Goal: Information Seeking & Learning: Learn about a topic

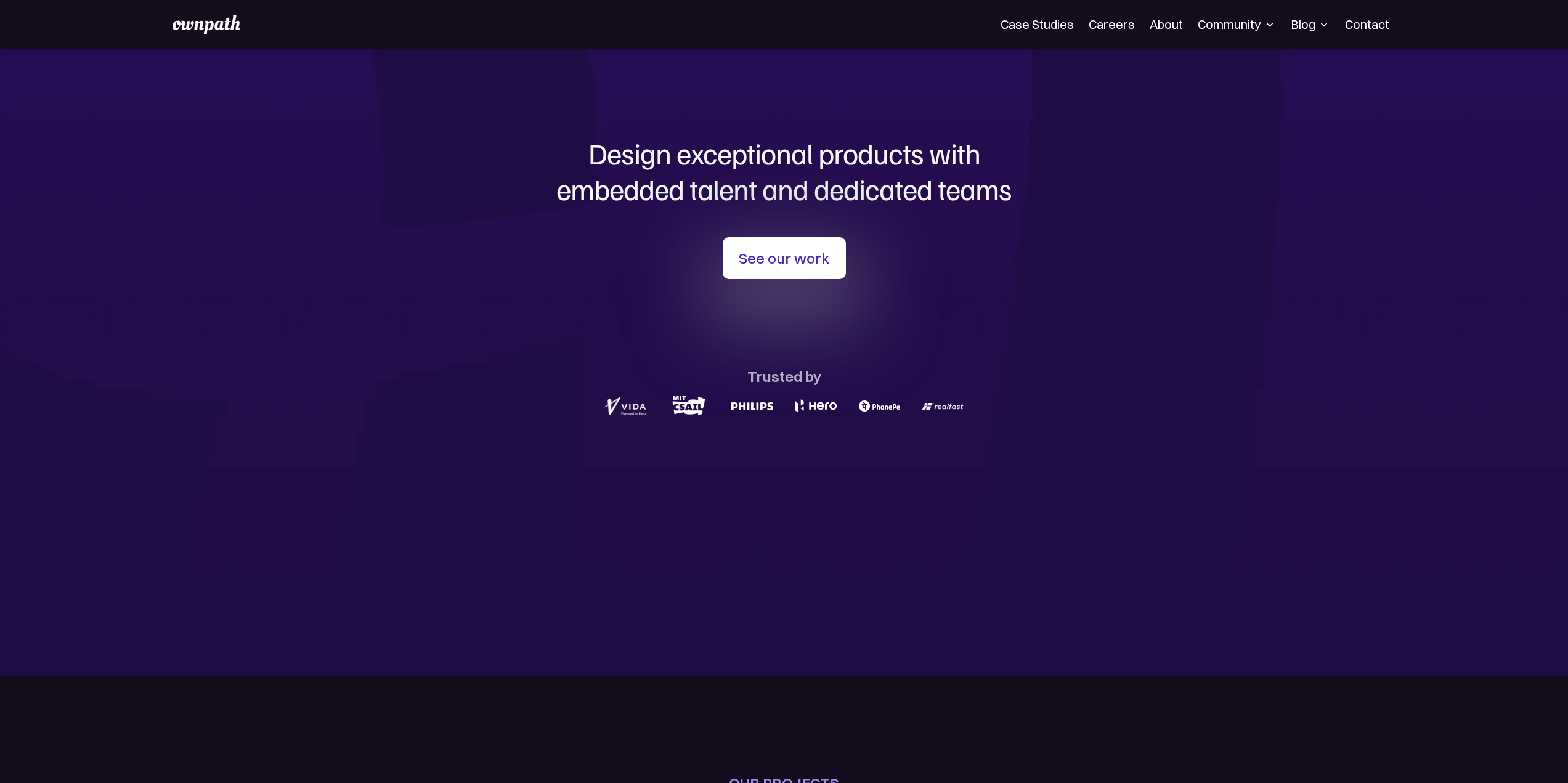
click at [1272, 21] on img at bounding box center [1270, 24] width 12 height 12
click at [1298, 191] on section "Design exceptional products with embedded talent and dedicated teams with us Se…" at bounding box center [784, 363] width 1568 height 627
click at [1308, 33] on div "Blog All Placement Stories Fellow stories Case studies Career insights Expert i…" at bounding box center [1310, 24] width 39 height 19
click at [1315, 26] on div "Blog" at bounding box center [1310, 24] width 39 height 15
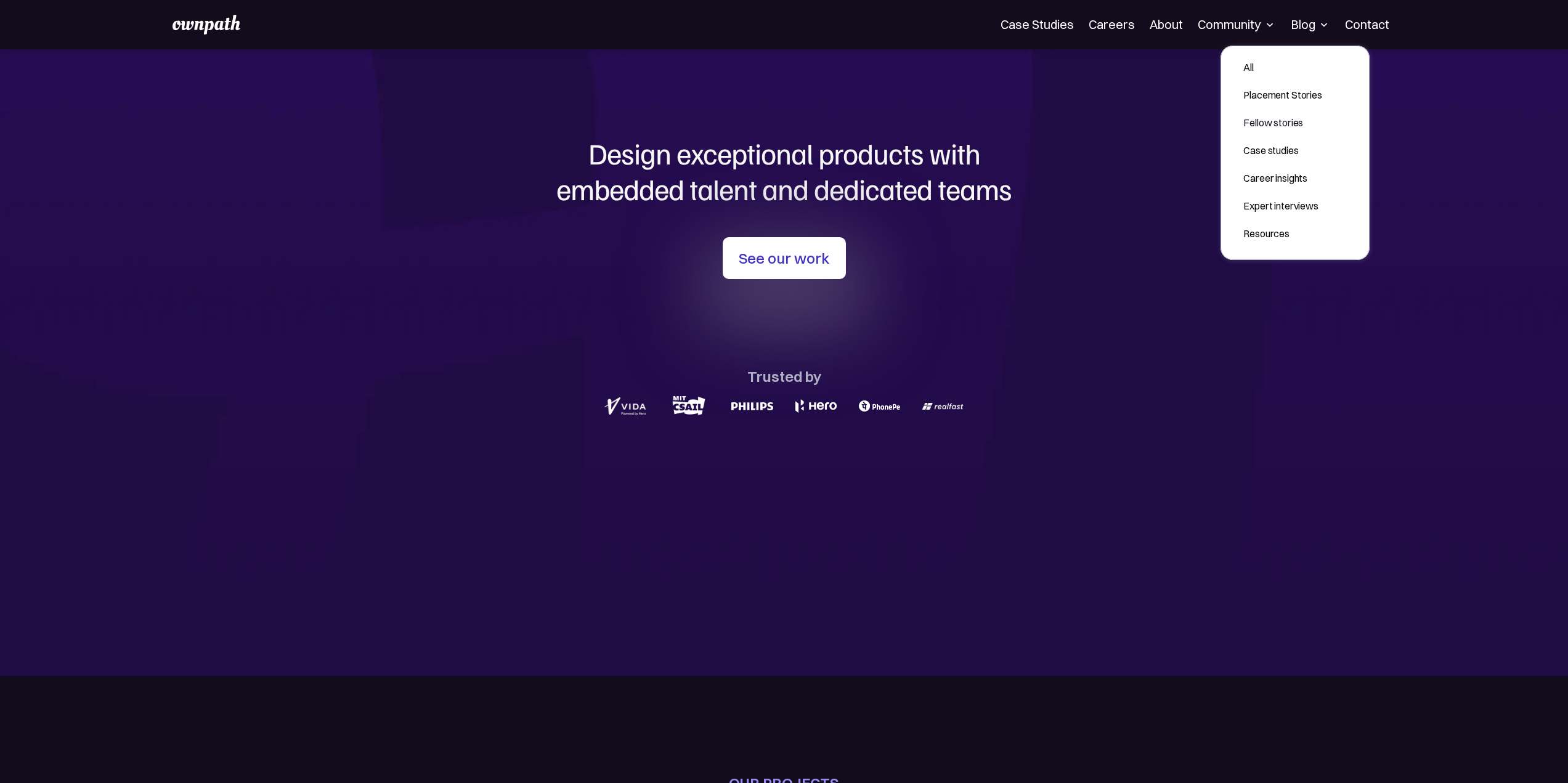
click at [1110, 303] on section "Design exceptional products with embedded talent and dedicated teams with us Se…" at bounding box center [784, 363] width 1568 height 627
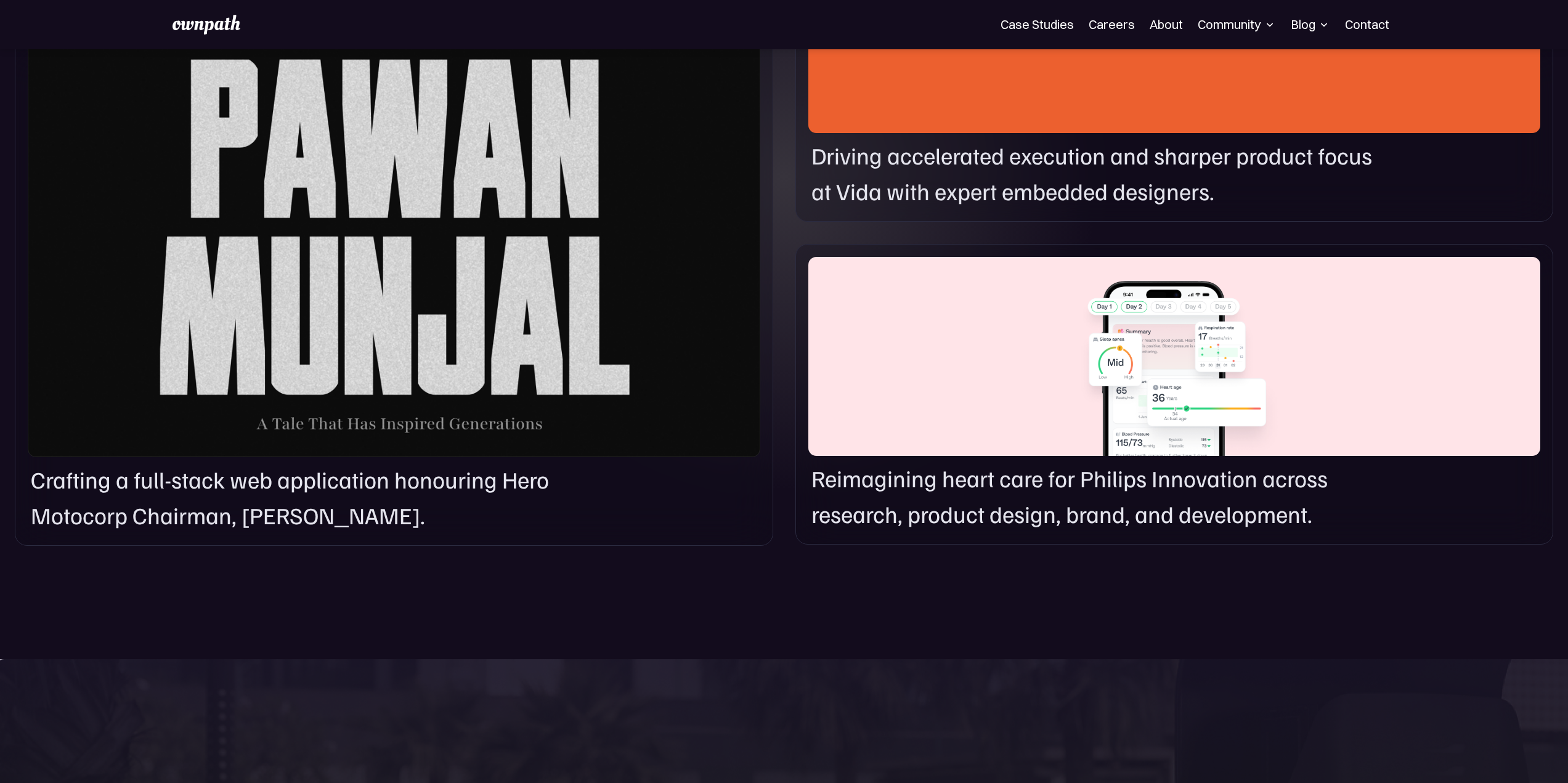
scroll to position [985, 0]
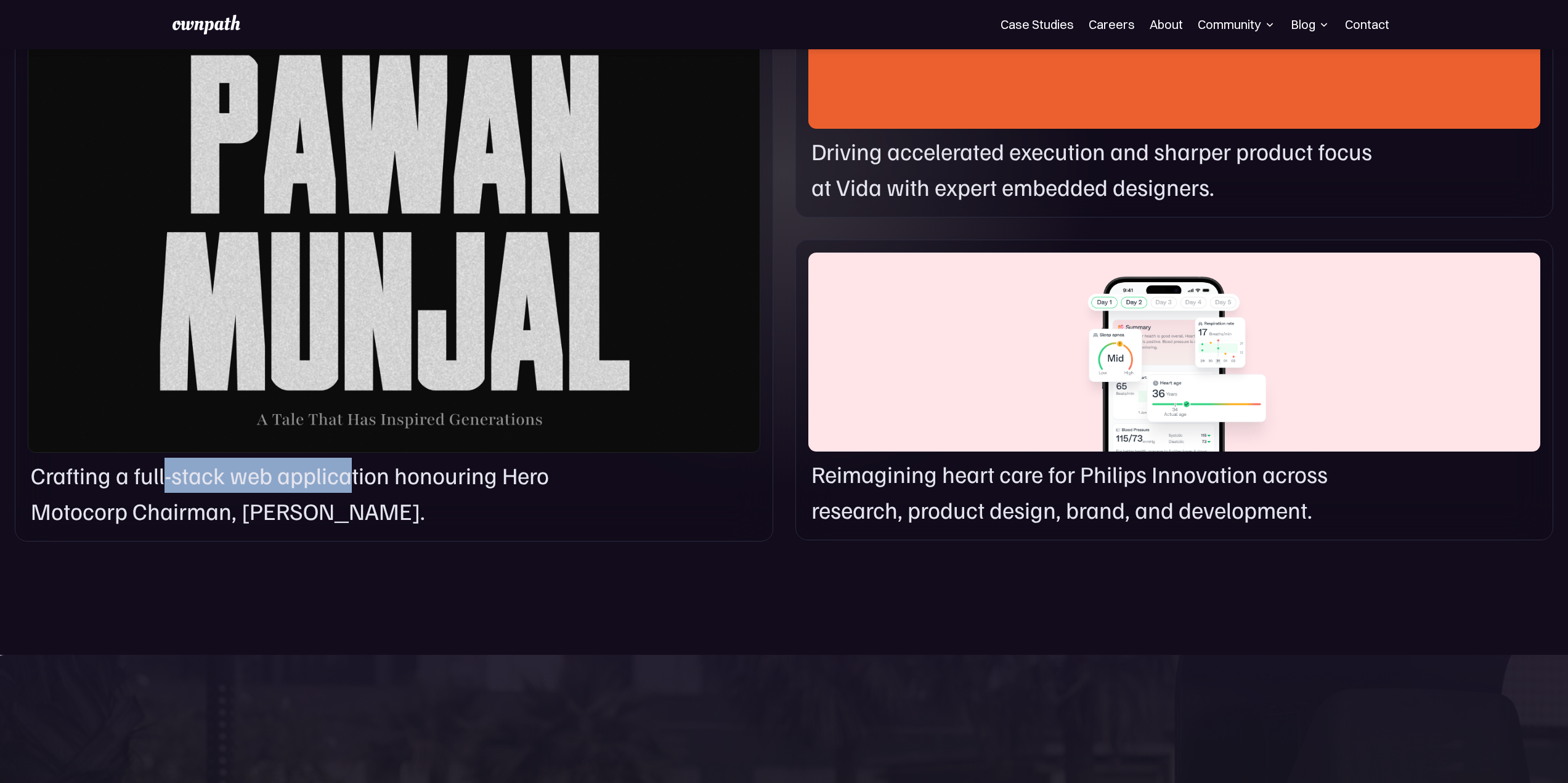
drag, startPoint x: 169, startPoint y: 474, endPoint x: 361, endPoint y: 475, distance: 192.0
click at [357, 475] on p "Crafting a full-stack web application honouring Hero Motocorp Chairman, Pawan M…" at bounding box center [293, 493] width 525 height 71
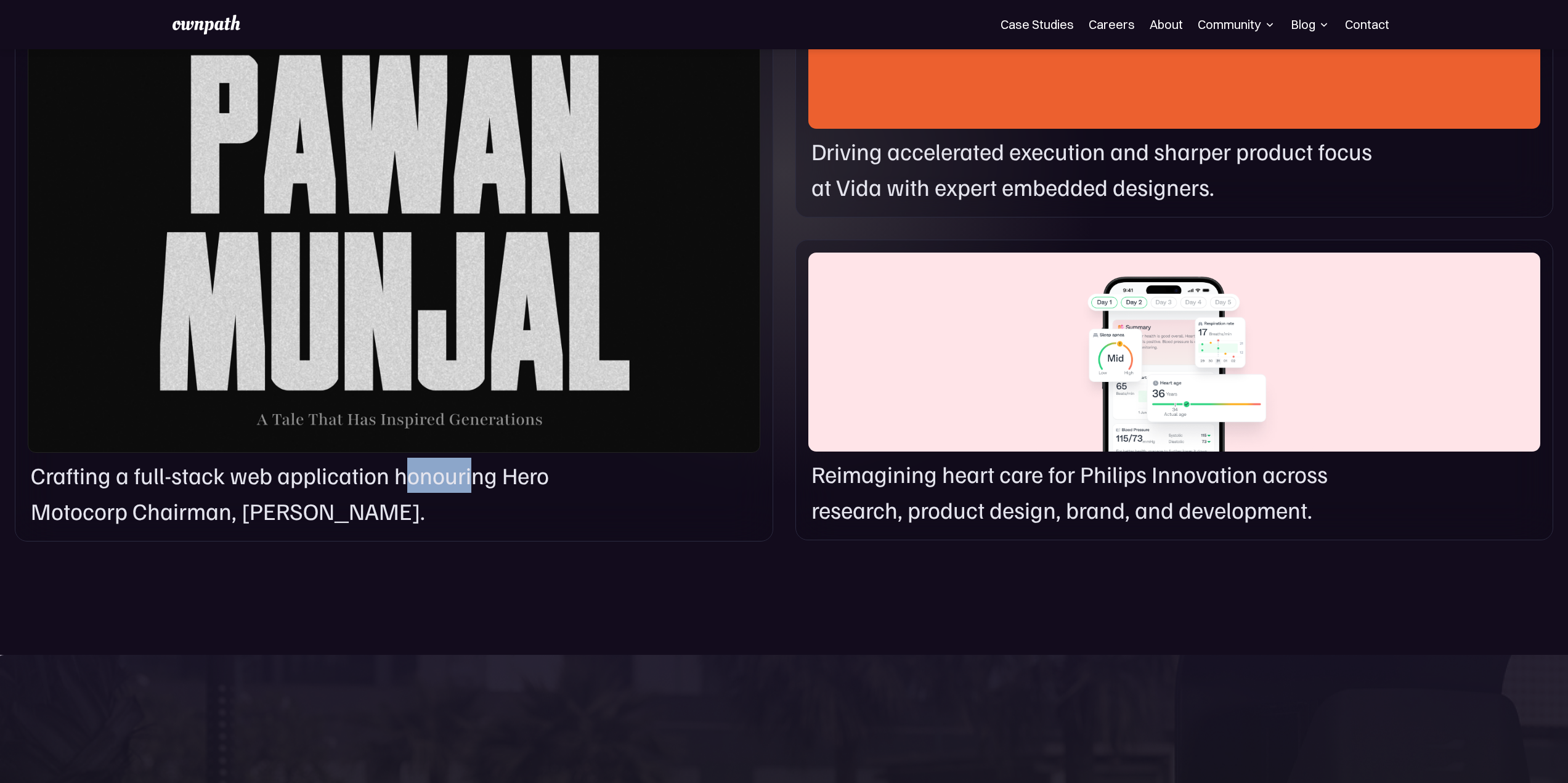
click at [477, 463] on p "Crafting a full-stack web application honouring Hero Motocorp Chairman, Pawan M…" at bounding box center [293, 493] width 525 height 71
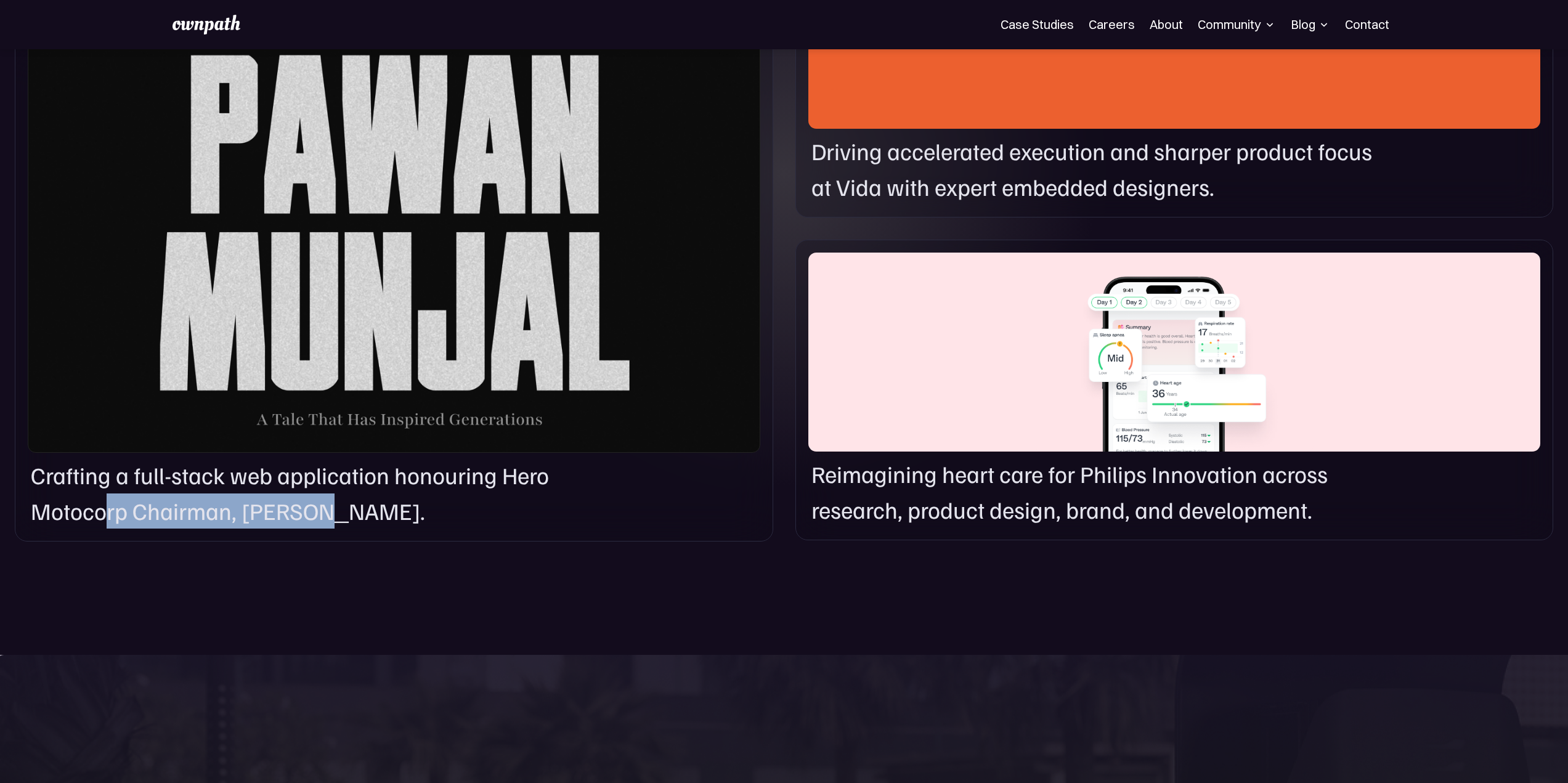
drag, startPoint x: 270, startPoint y: 511, endPoint x: 366, endPoint y: 511, distance: 96.0
click at [344, 511] on p "Crafting a full-stack web application honouring Hero Motocorp Chairman, Pawan M…" at bounding box center [293, 493] width 525 height 71
drag, startPoint x: 380, startPoint y: 511, endPoint x: 420, endPoint y: 514, distance: 40.1
click at [395, 513] on p "Crafting a full-stack web application honouring Hero Motocorp Chairman, Pawan M…" at bounding box center [293, 493] width 525 height 71
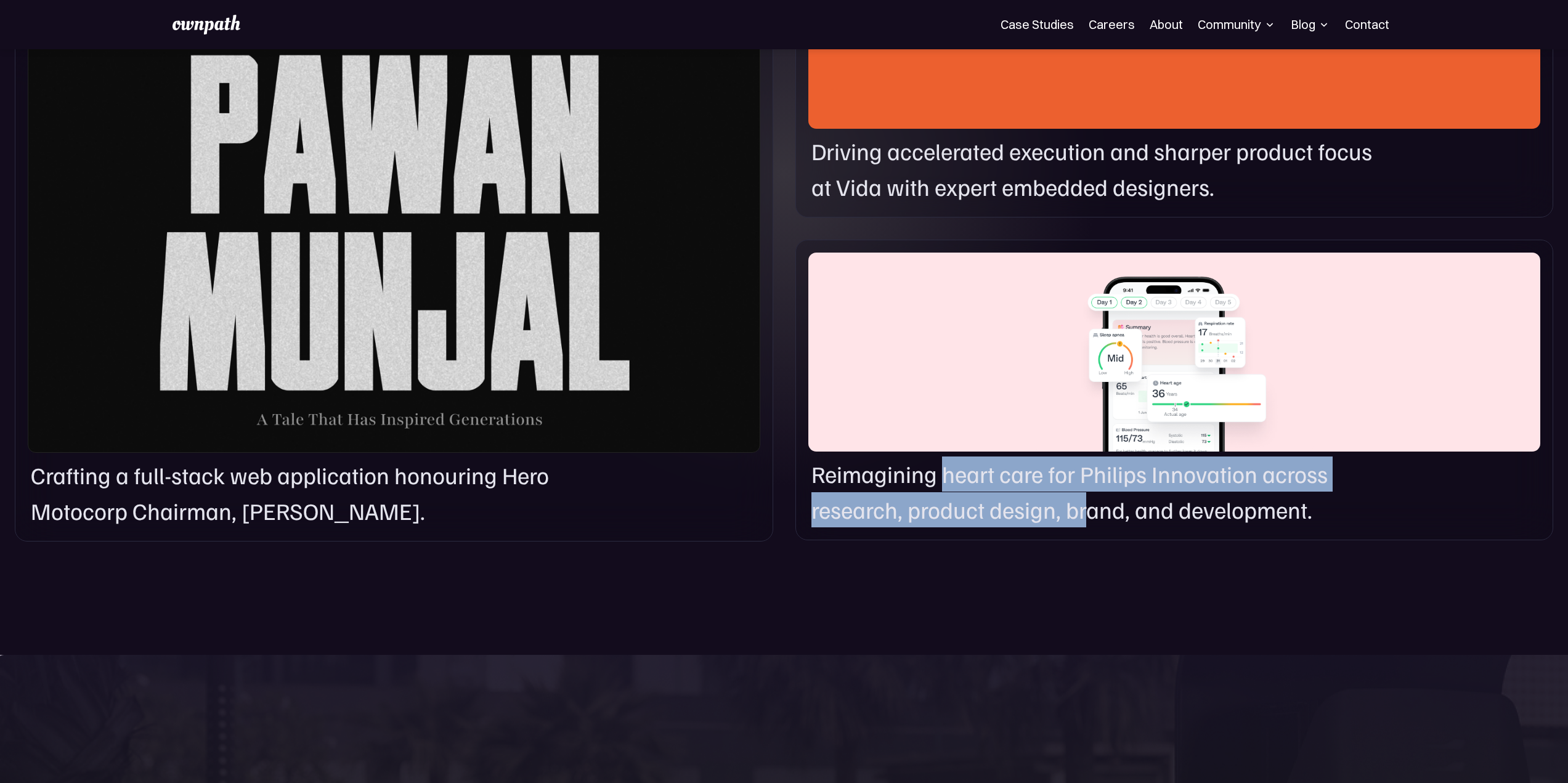
drag, startPoint x: 948, startPoint y: 478, endPoint x: 1101, endPoint y: 497, distance: 154.2
click at [1101, 497] on p "Reimagining heart care for Philips Innovation across research, product design, …" at bounding box center [1095, 492] width 569 height 71
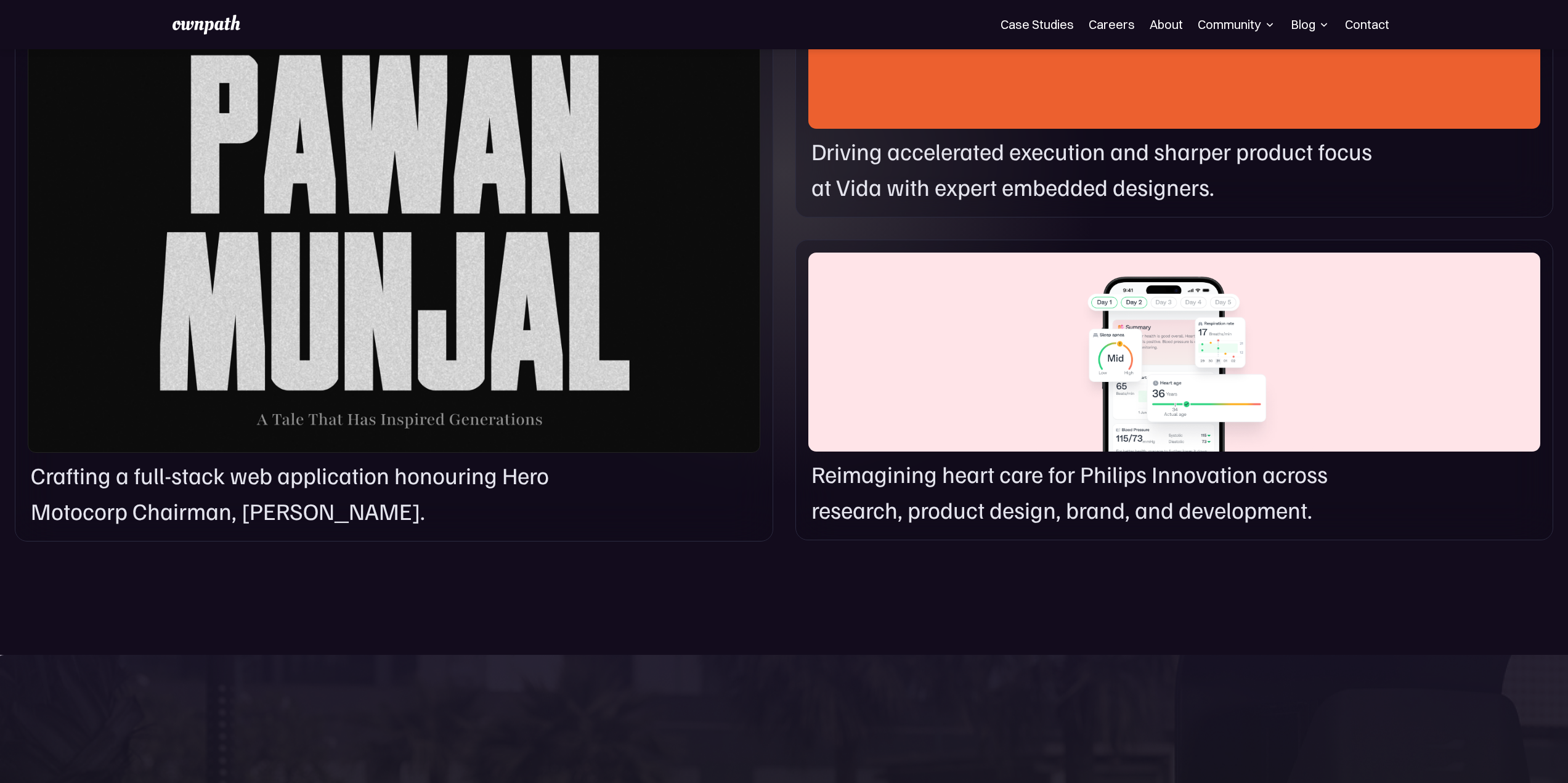
click at [1120, 516] on p "Reimagining heart care for Philips Innovation across research, product design, …" at bounding box center [1095, 492] width 569 height 71
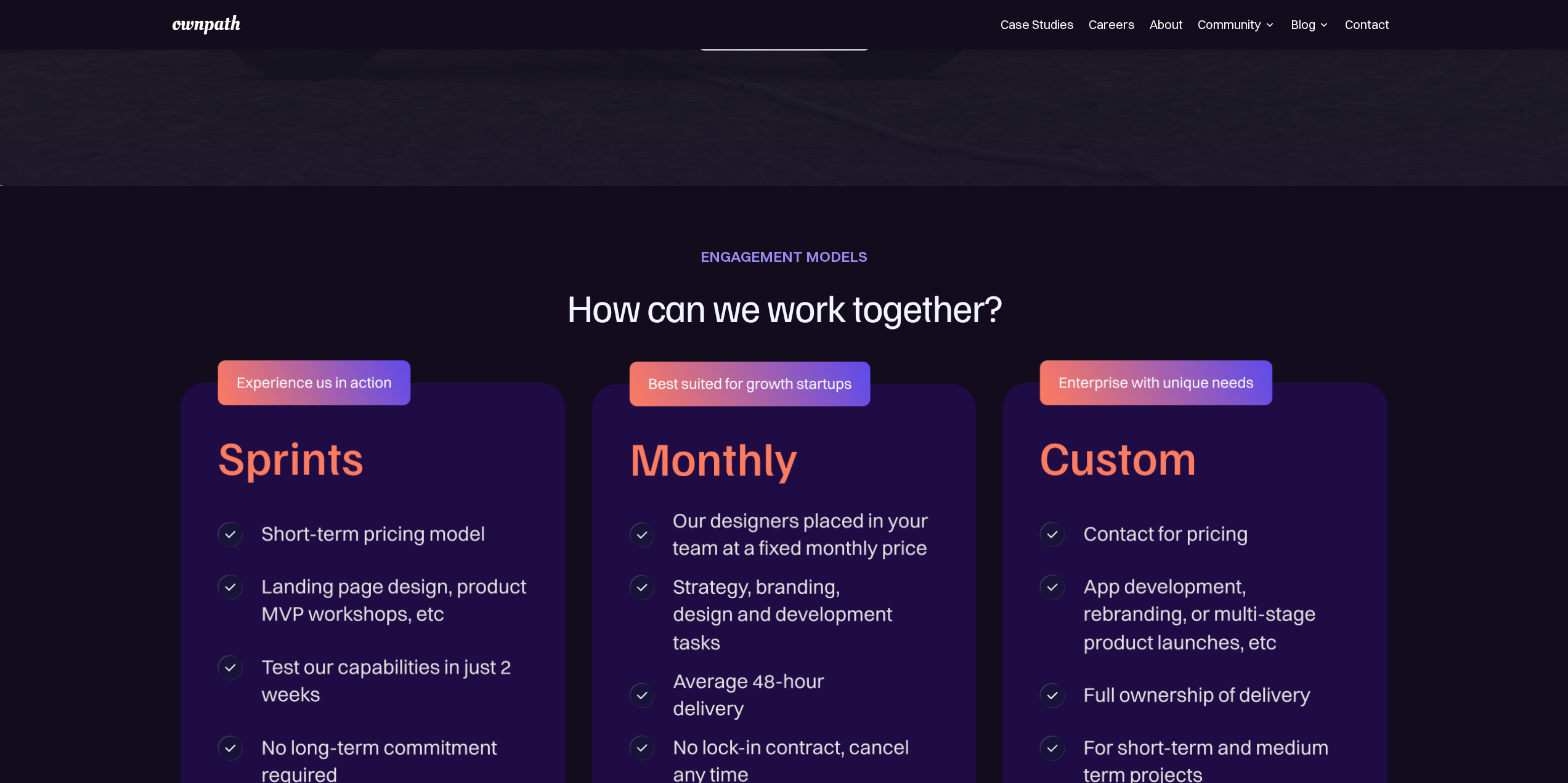
scroll to position [2340, 0]
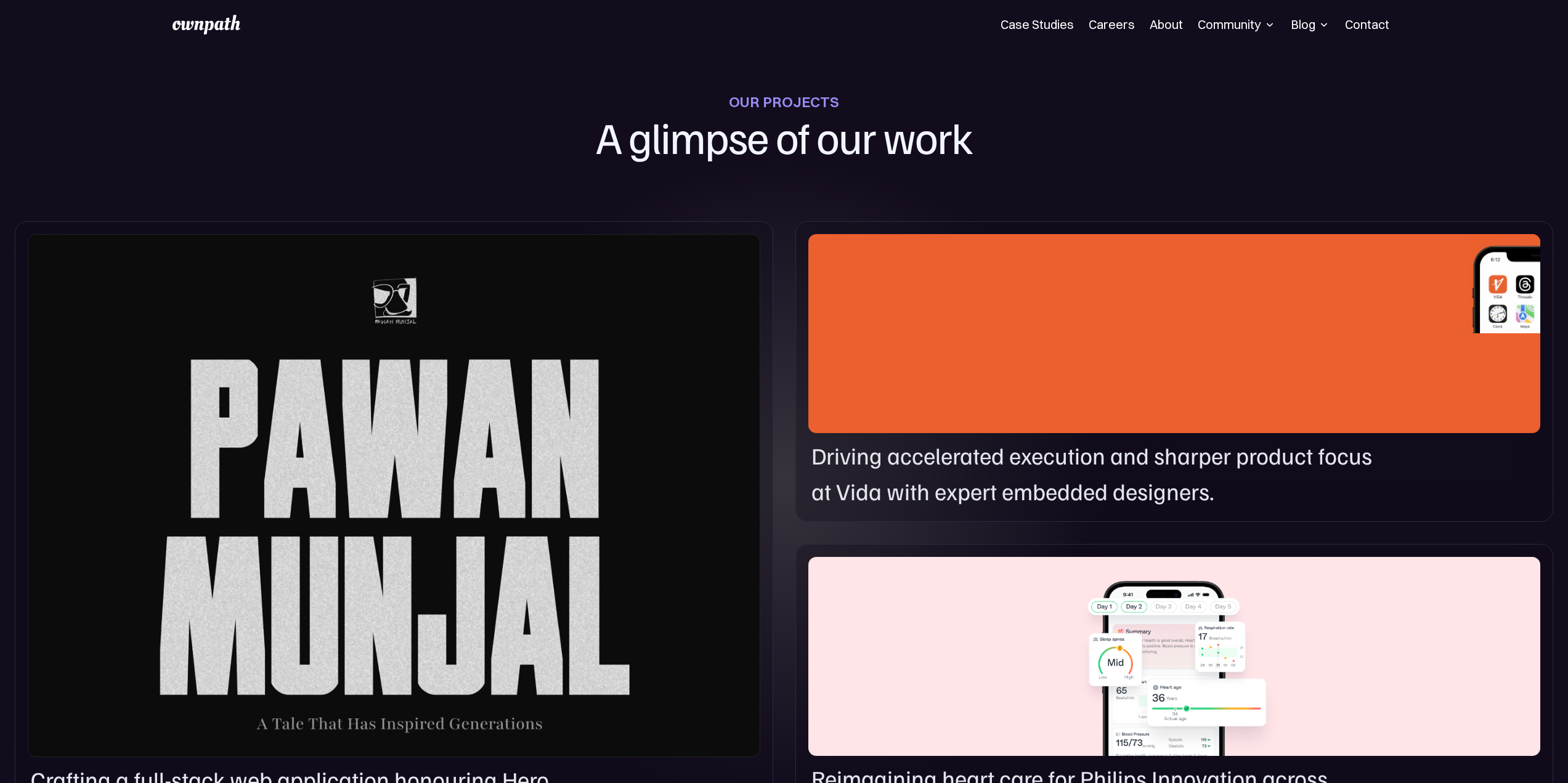
drag, startPoint x: 978, startPoint y: 203, endPoint x: 974, endPoint y: 110, distance: 93.1
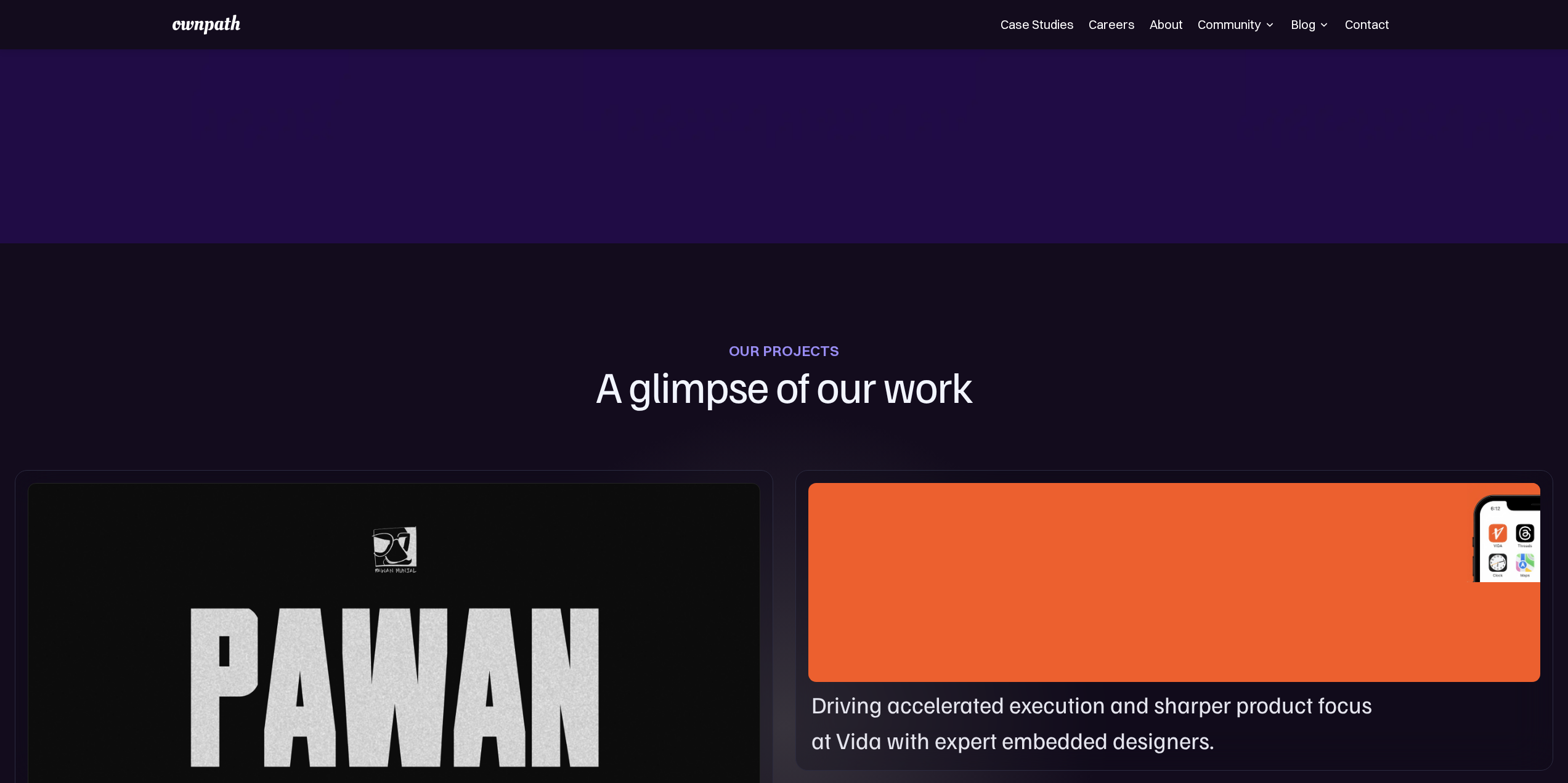
scroll to position [0, 0]
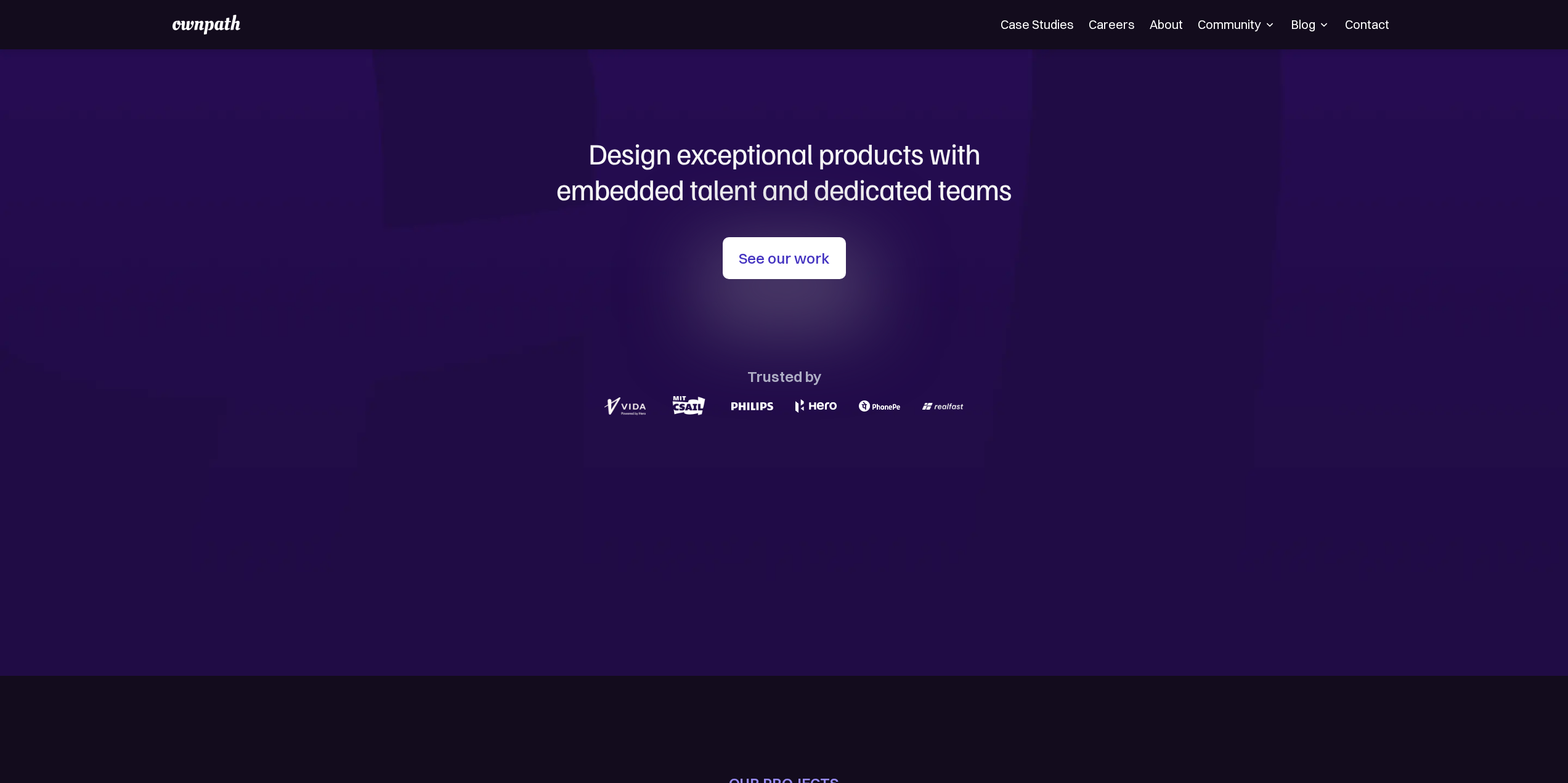
drag, startPoint x: 784, startPoint y: 430, endPoint x: 775, endPoint y: 163, distance: 267.2
drag, startPoint x: 853, startPoint y: 404, endPoint x: 925, endPoint y: 409, distance: 72.2
click at [925, 409] on div at bounding box center [784, 406] width 592 height 27
click at [881, 432] on div "Design exceptional products with embedded talent and dedicated teams with us Se…" at bounding box center [784, 277] width 592 height 457
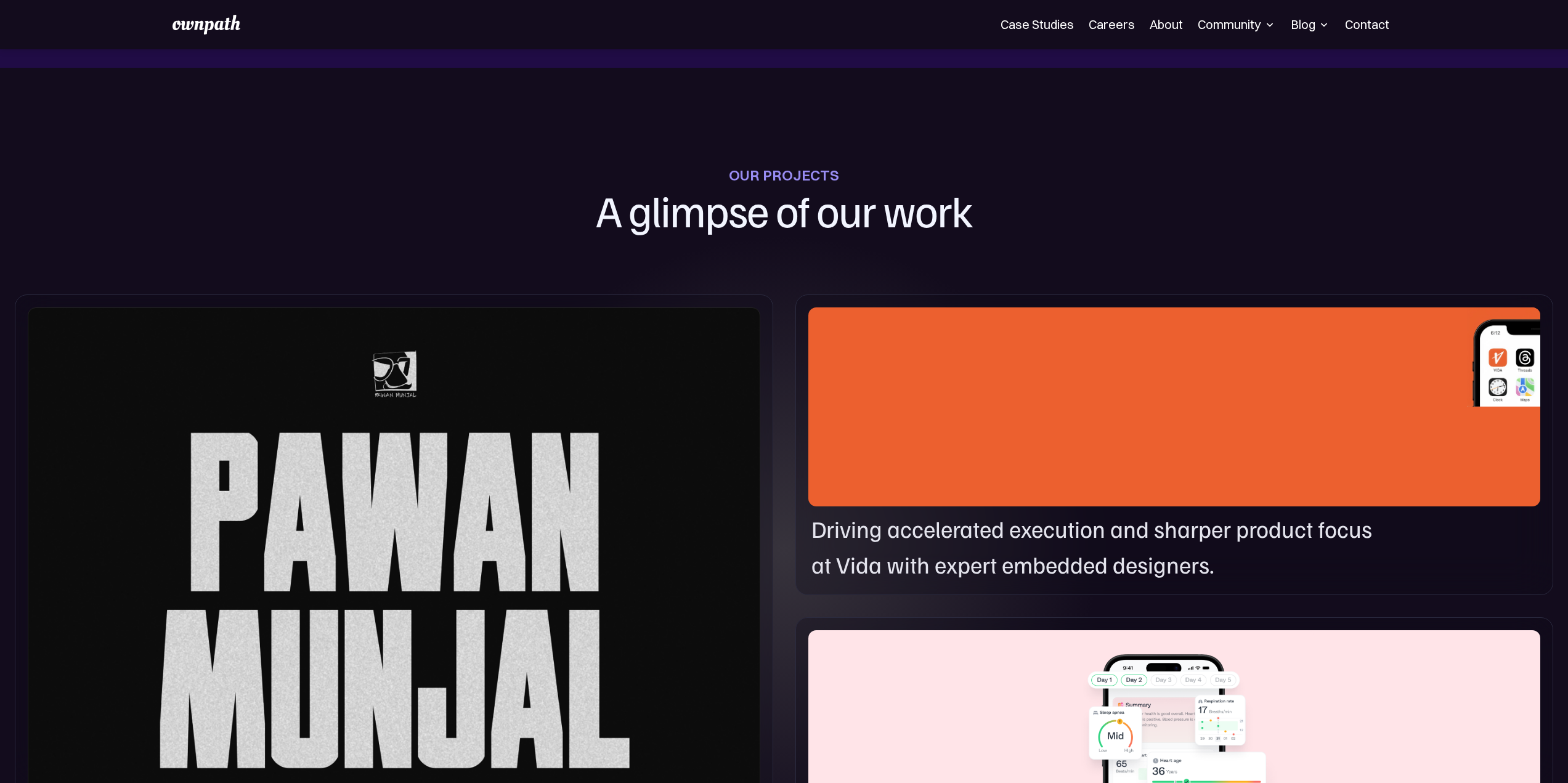
scroll to position [739, 0]
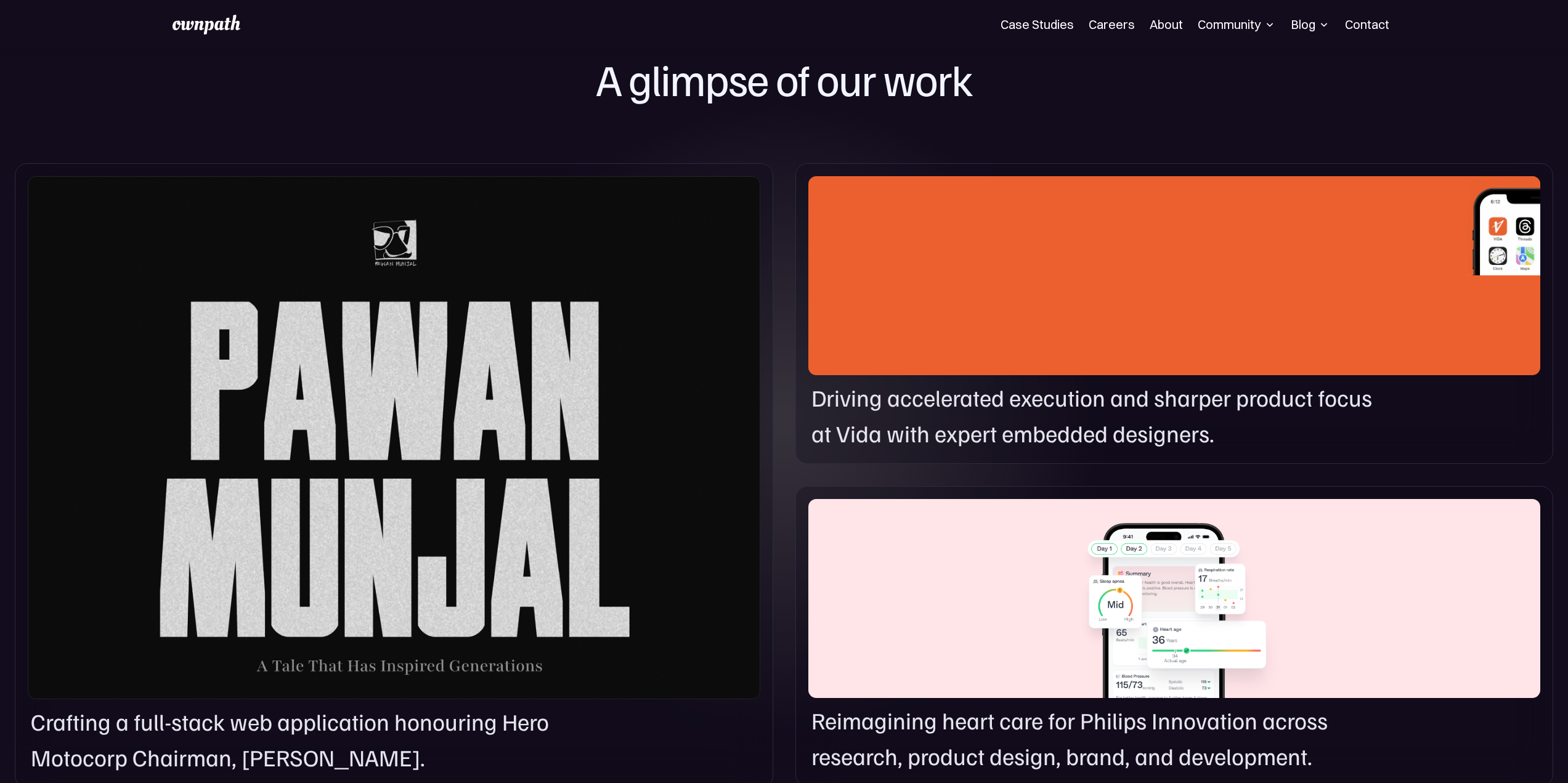
click at [1103, 302] on div at bounding box center [1174, 275] width 732 height 199
click at [1038, 26] on link "Case Studies" at bounding box center [1037, 24] width 73 height 15
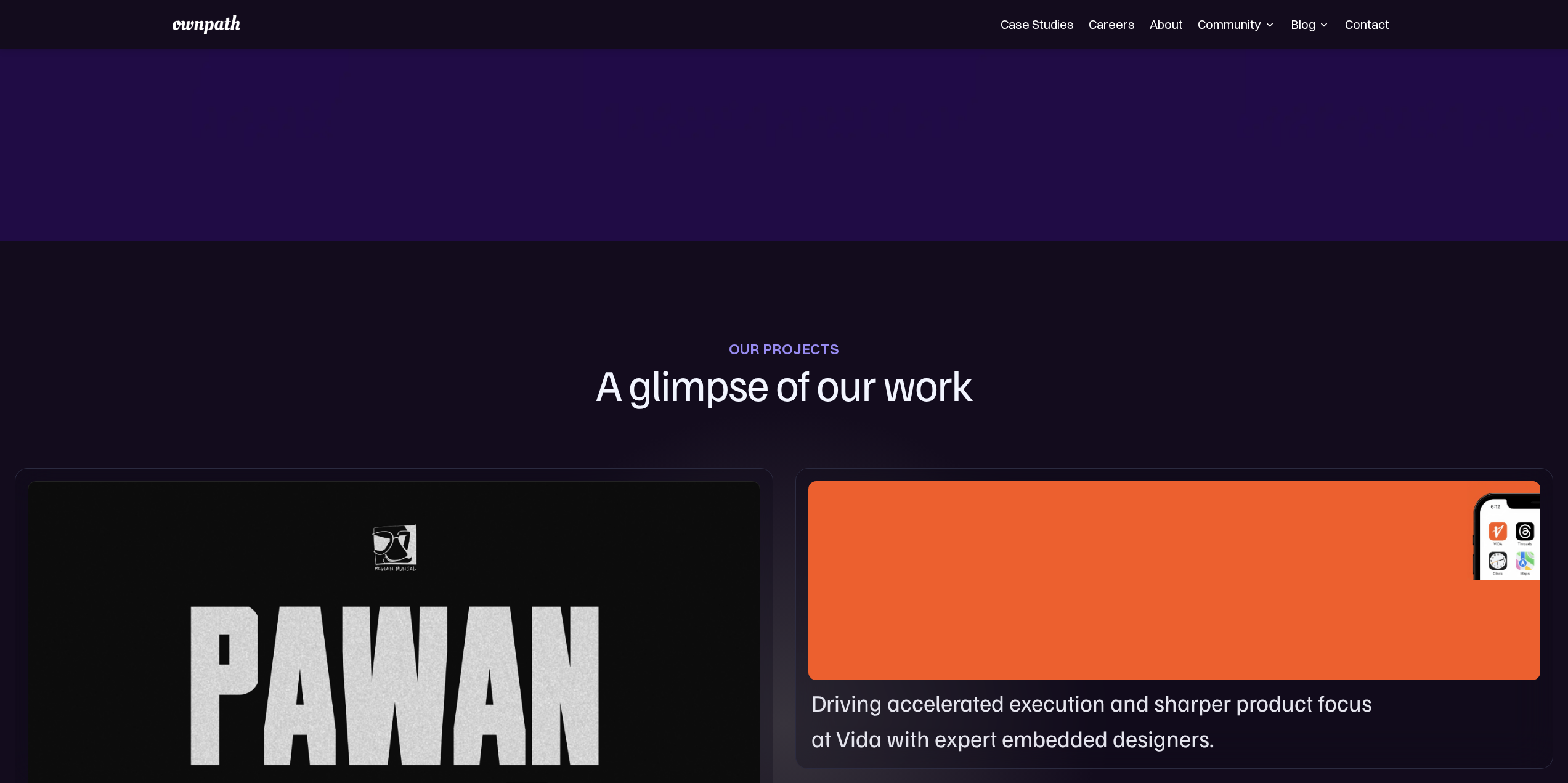
scroll to position [431, 0]
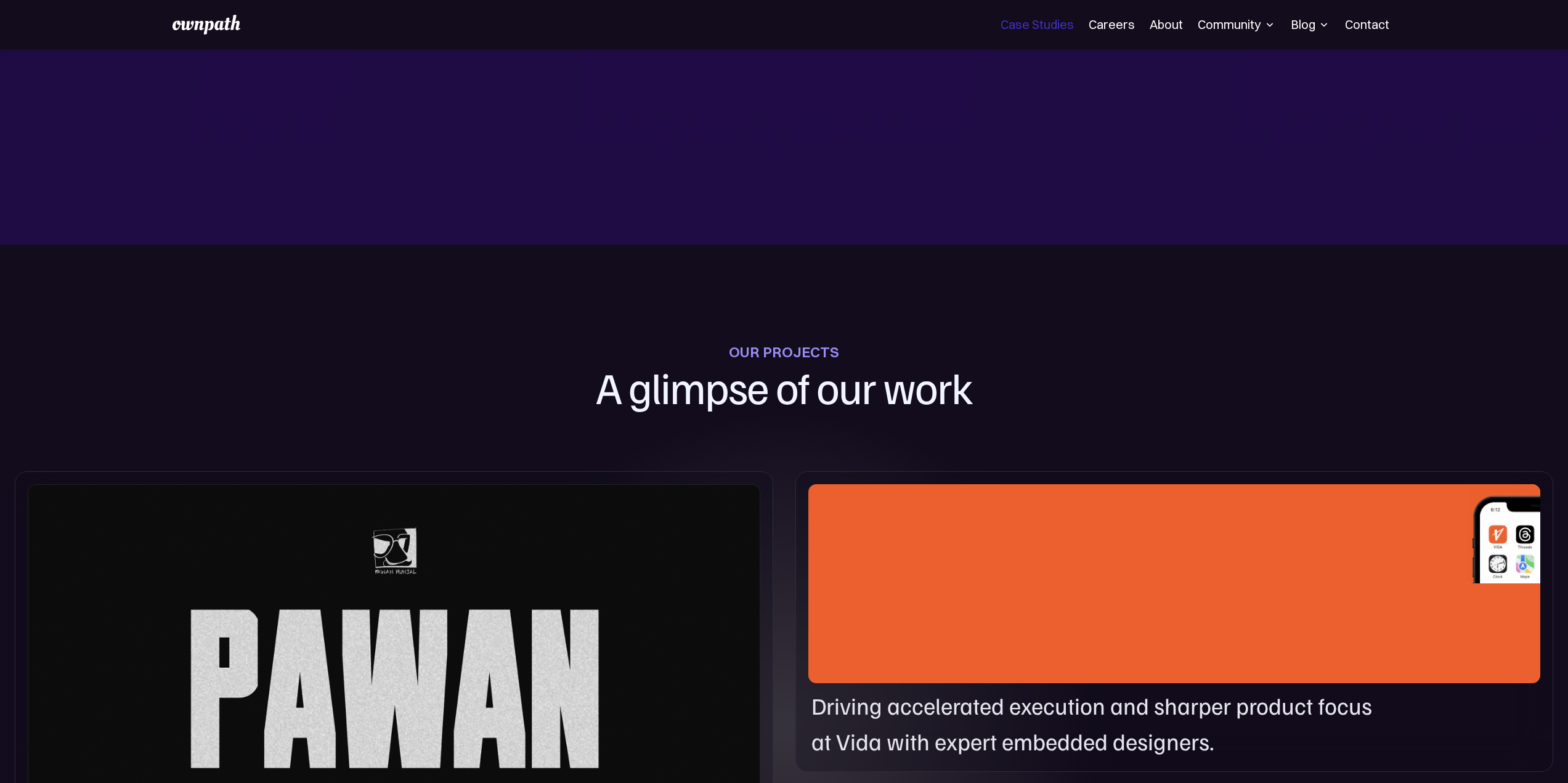
click at [1048, 22] on link "Case Studies" at bounding box center [1037, 24] width 73 height 15
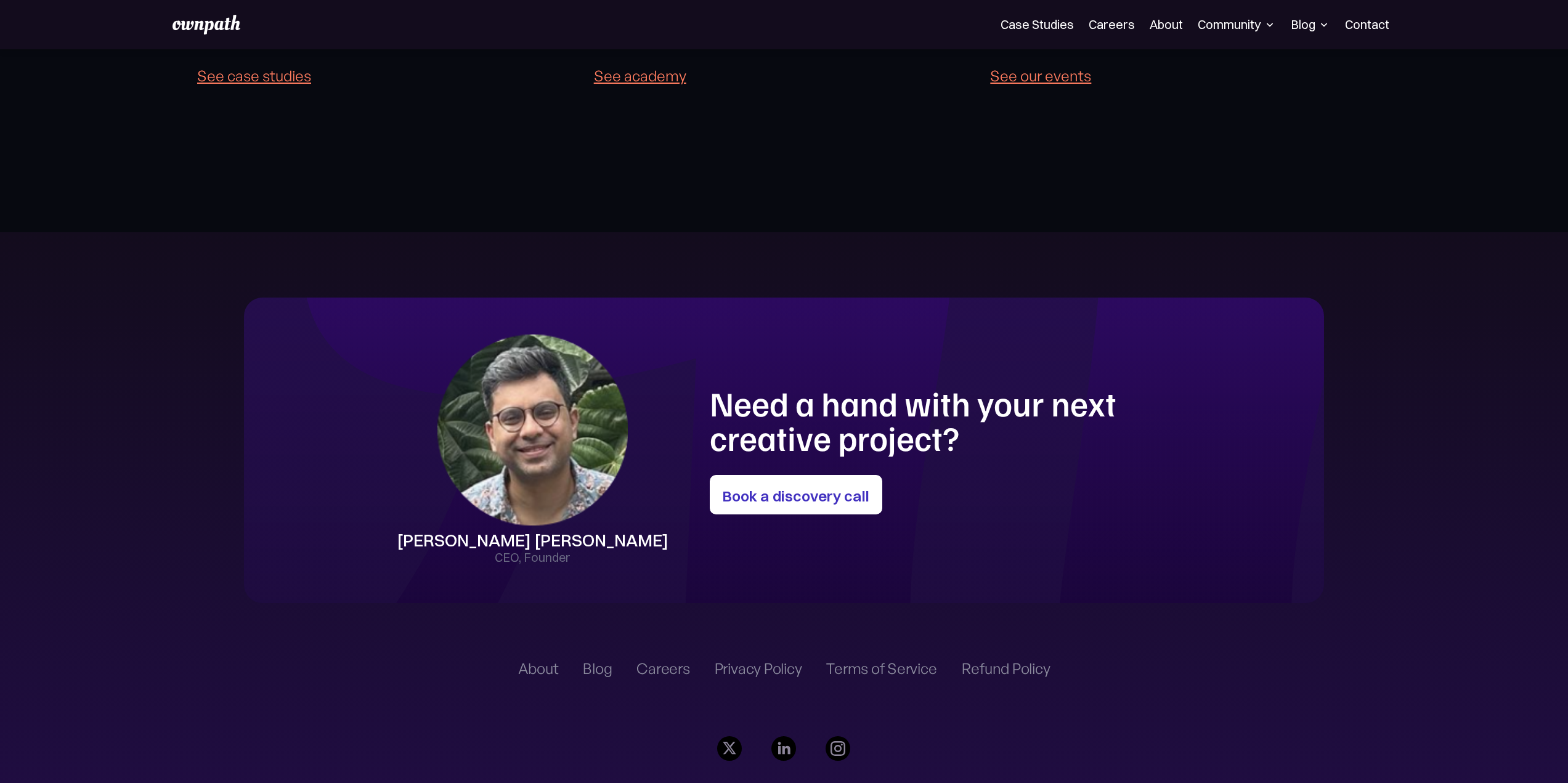
scroll to position [3634, 0]
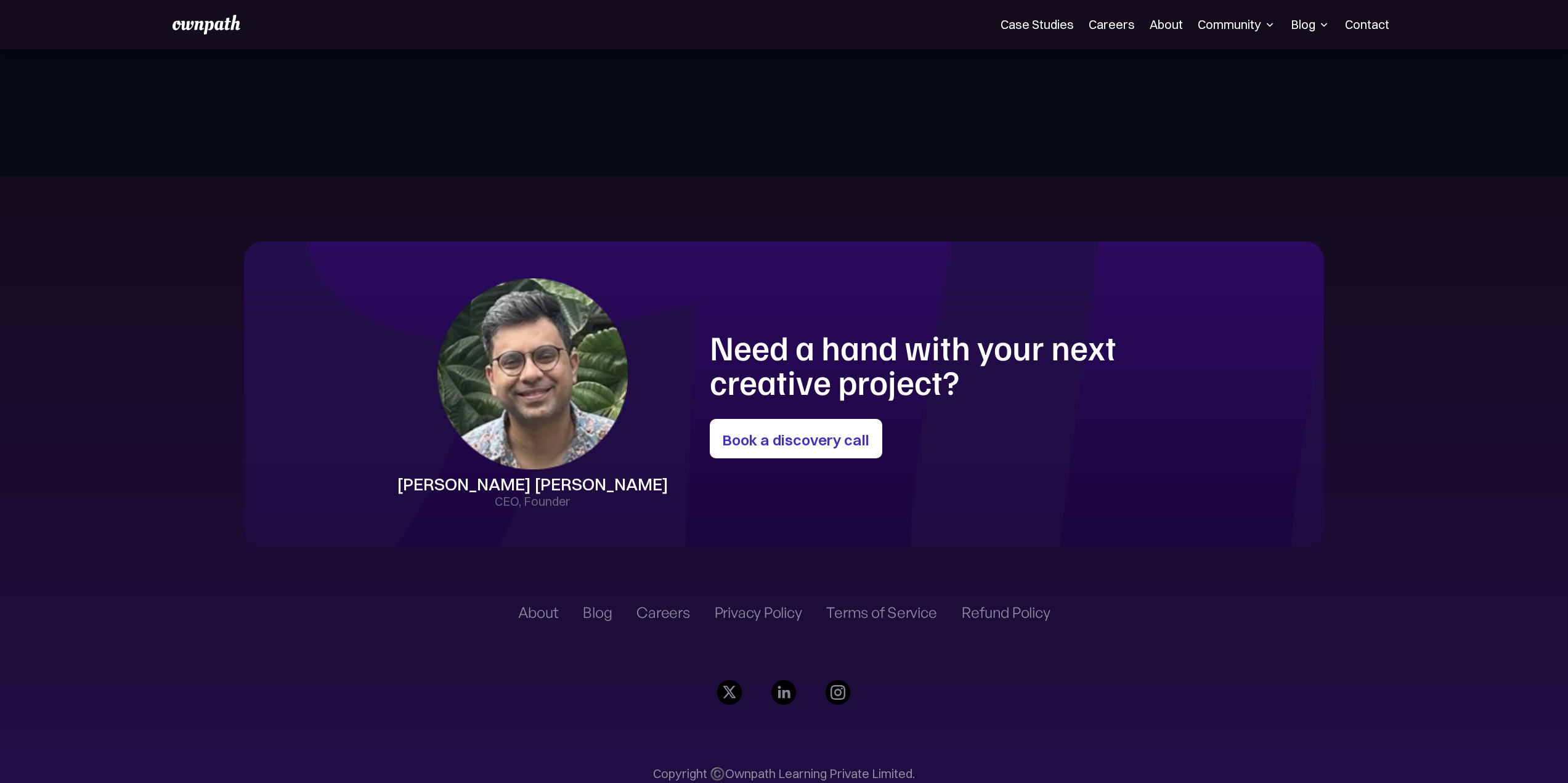
click at [530, 605] on div "About" at bounding box center [538, 612] width 41 height 15
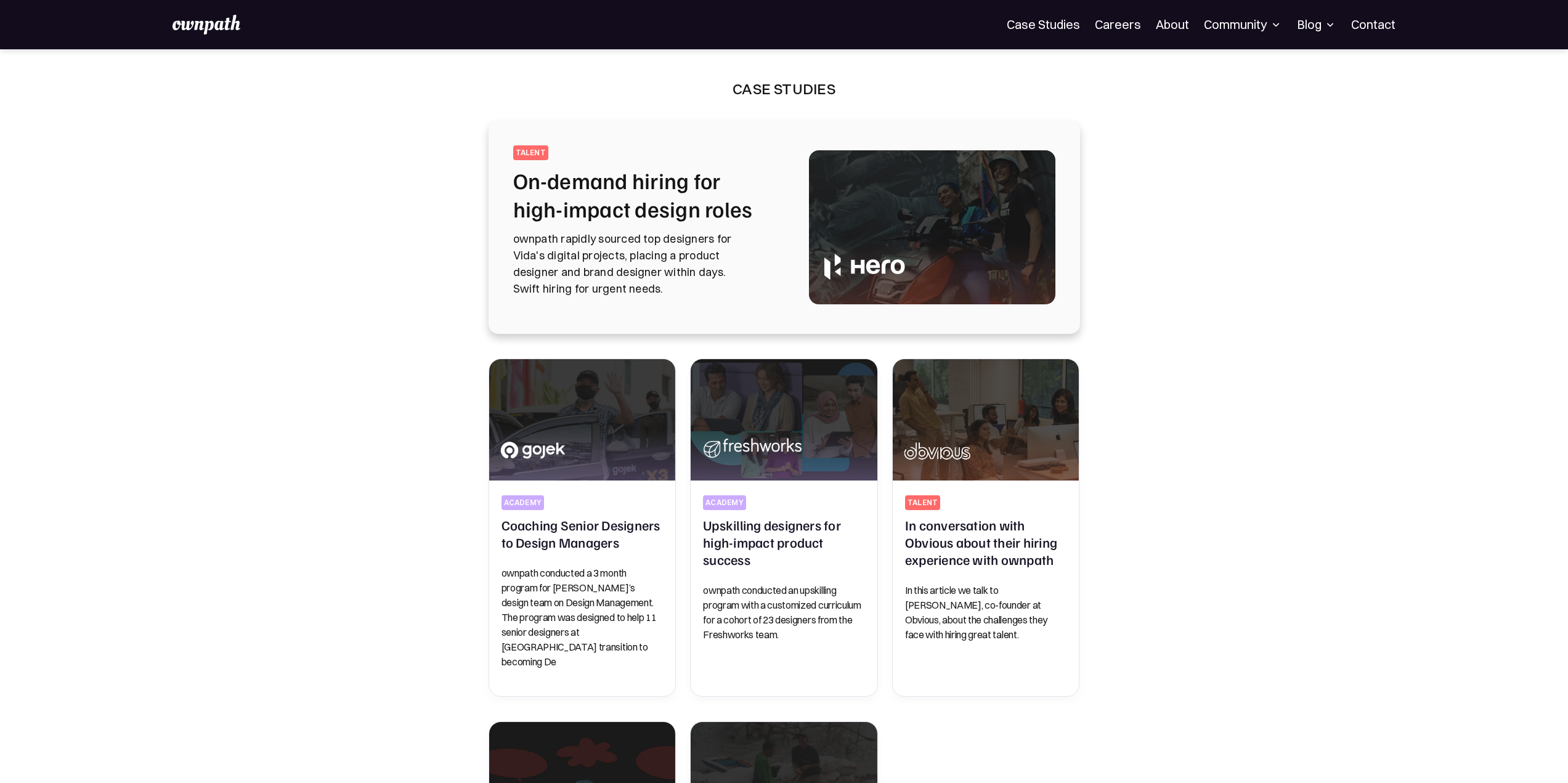
click at [729, 217] on h2 "On-demand hiring for high-impact design roles" at bounding box center [646, 194] width 266 height 57
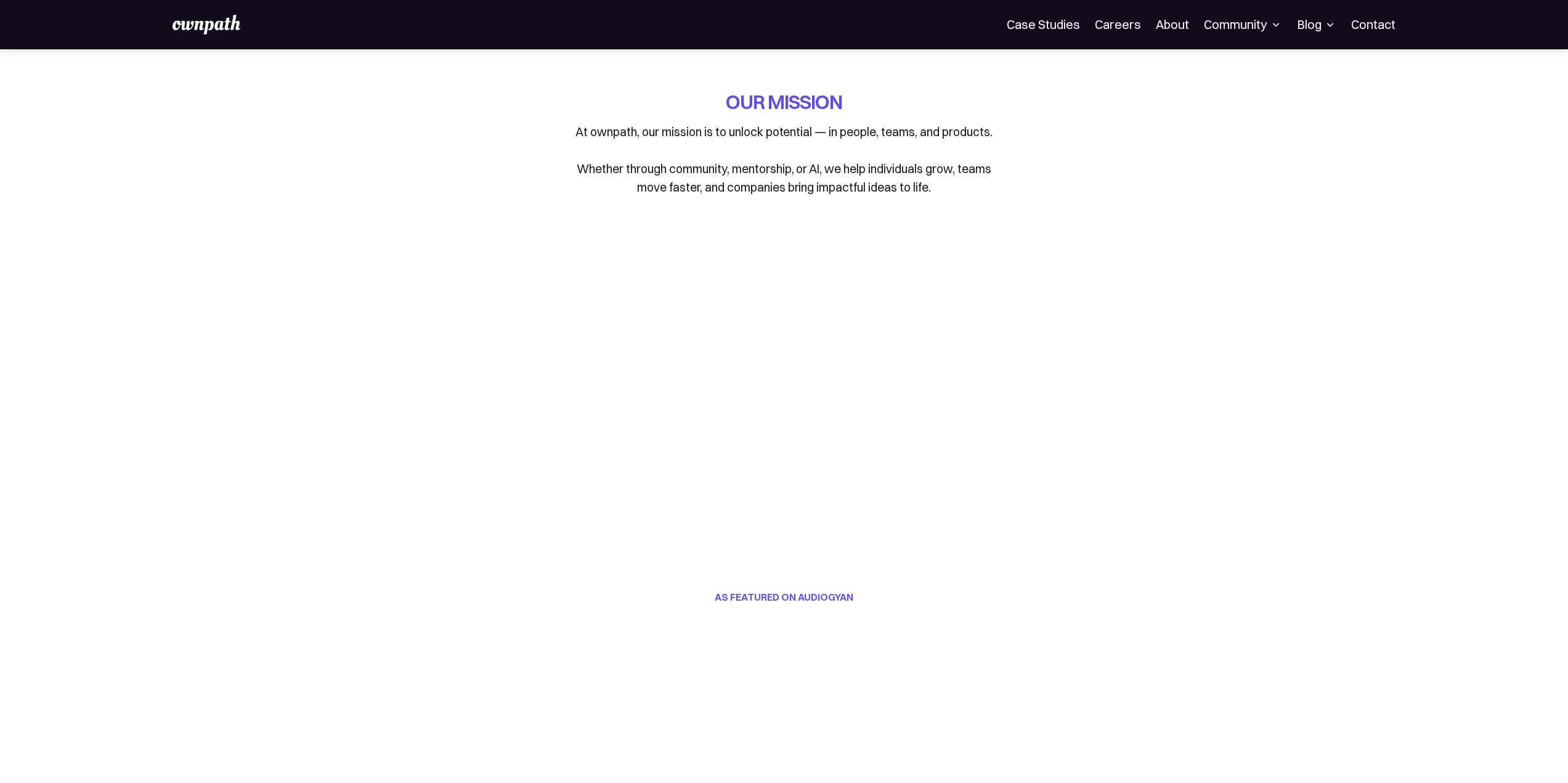
drag, startPoint x: 1373, startPoint y: 478, endPoint x: 1344, endPoint y: 265, distance: 215.0
click at [221, 19] on img at bounding box center [207, 24] width 67 height 19
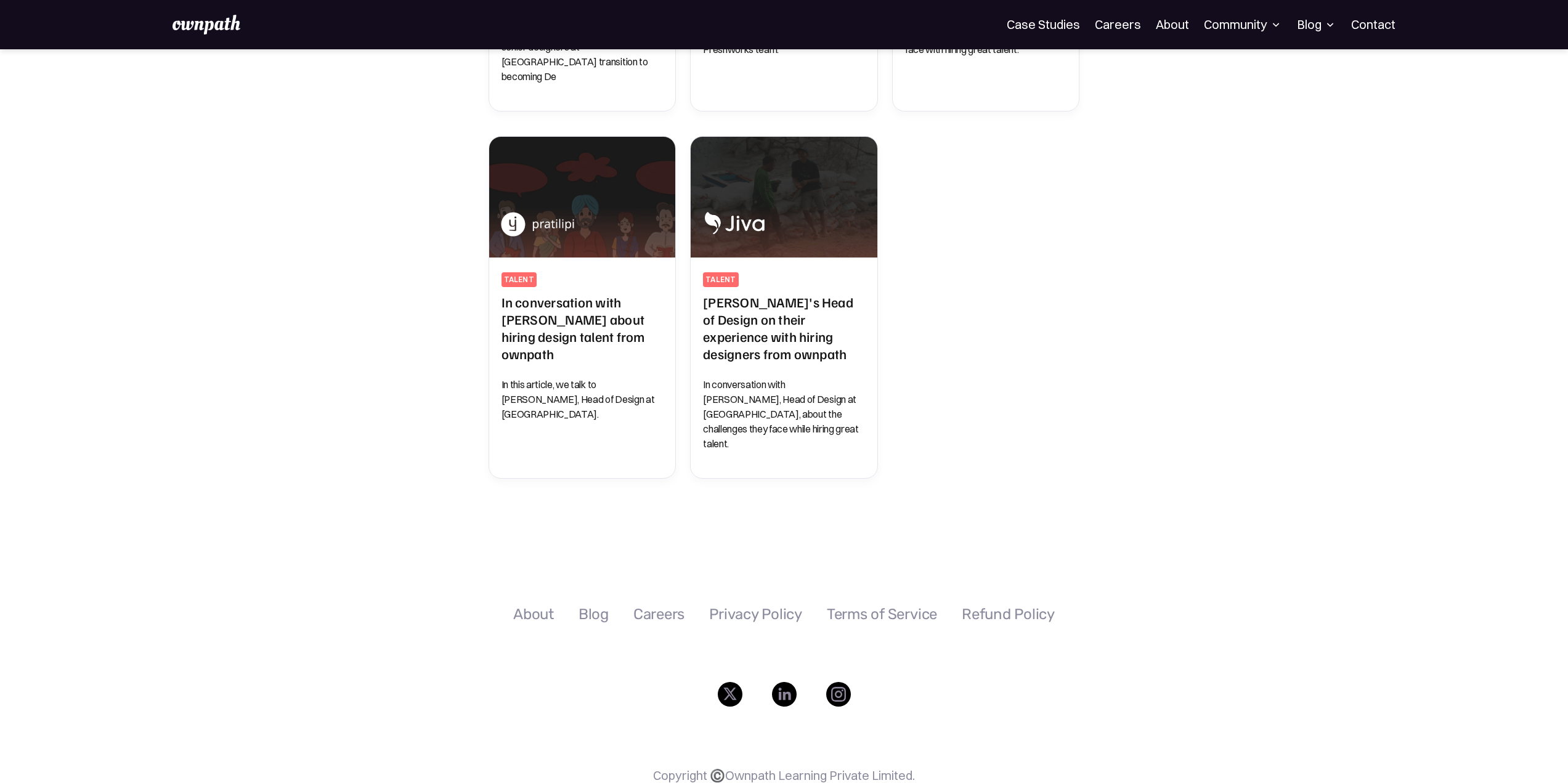
scroll to position [623, 0]
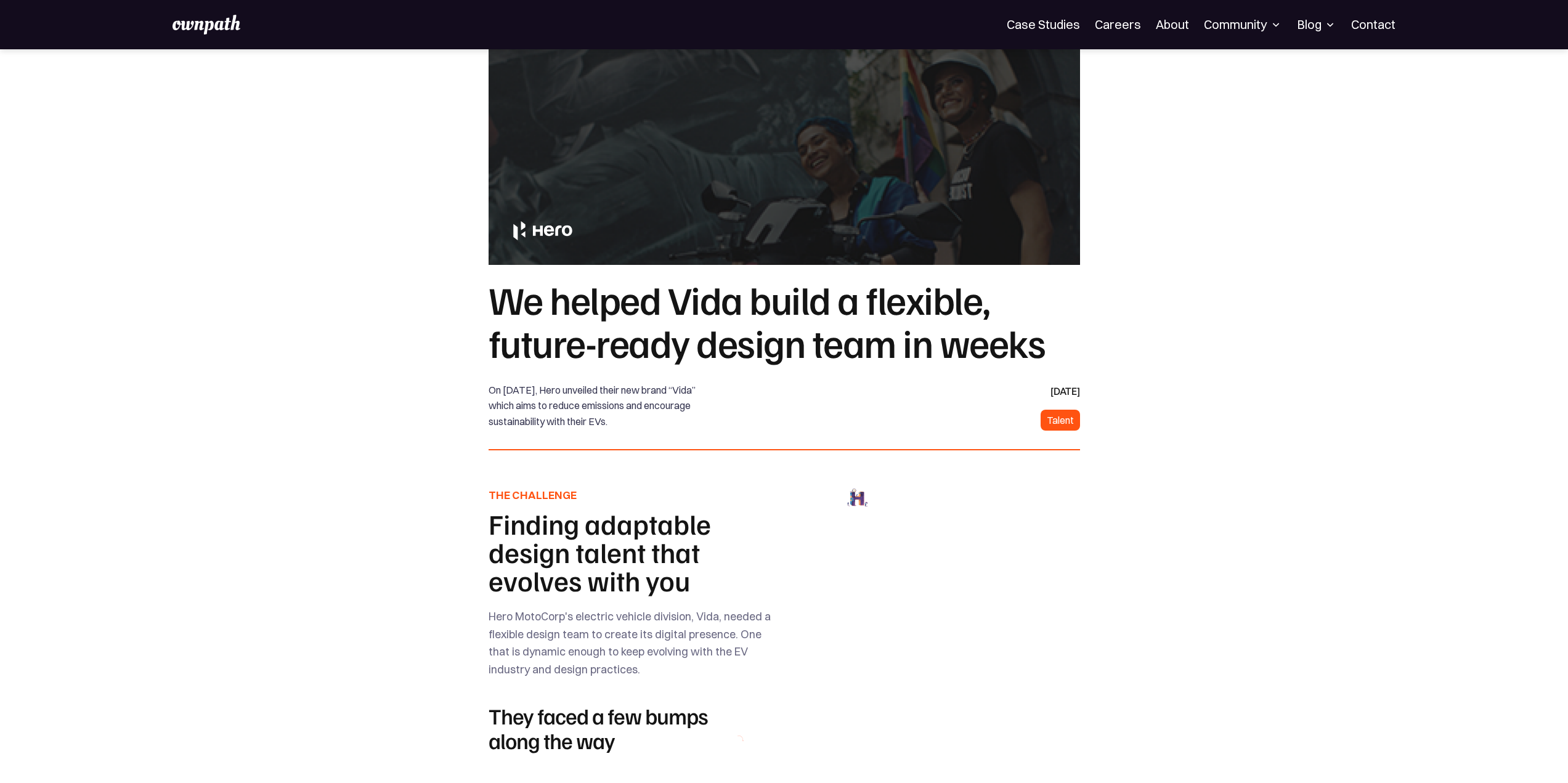
drag, startPoint x: 1263, startPoint y: 551, endPoint x: 1290, endPoint y: 146, distance: 405.9
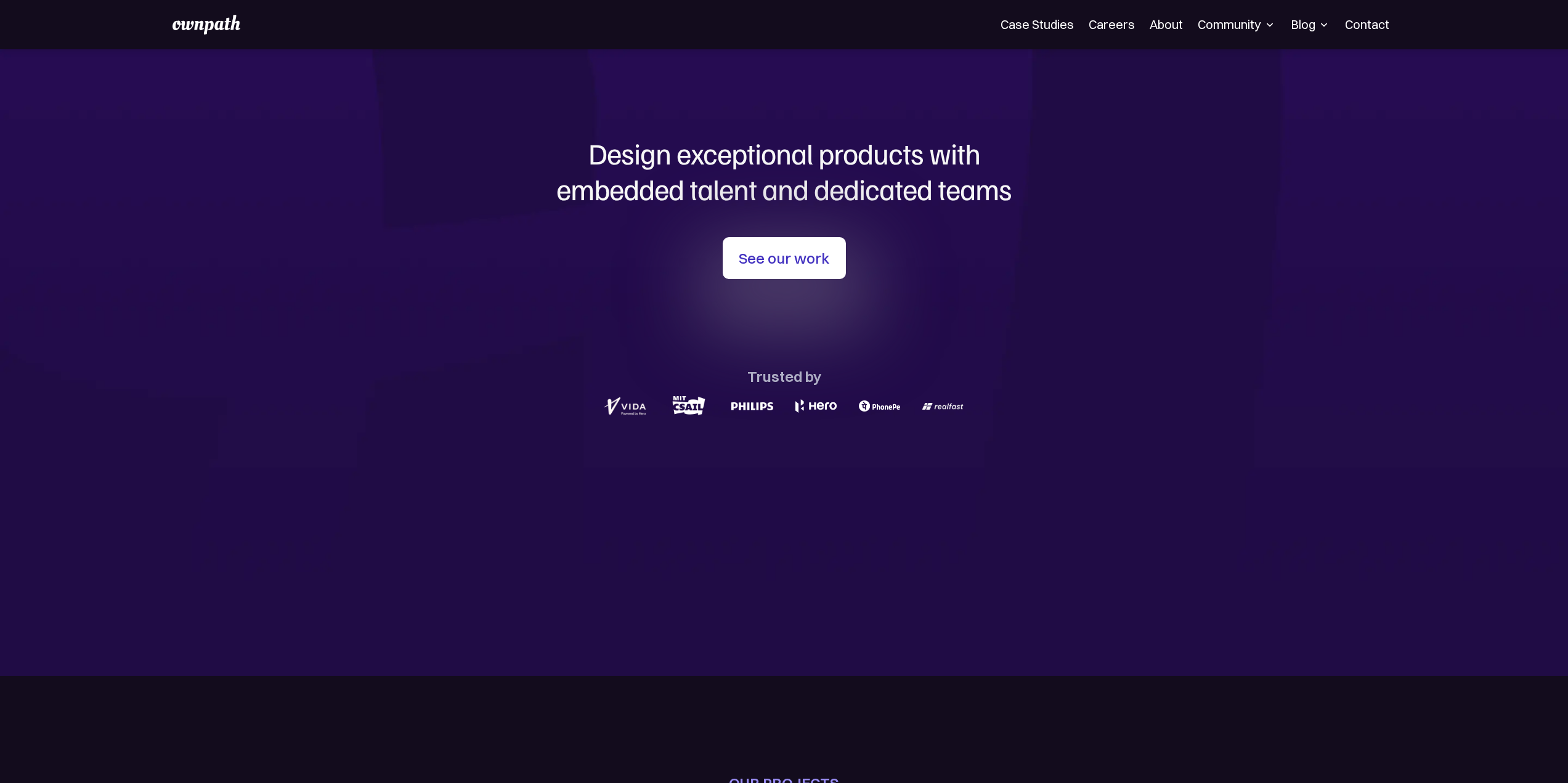
click at [1247, 23] on div "Community" at bounding box center [1237, 24] width 78 height 15
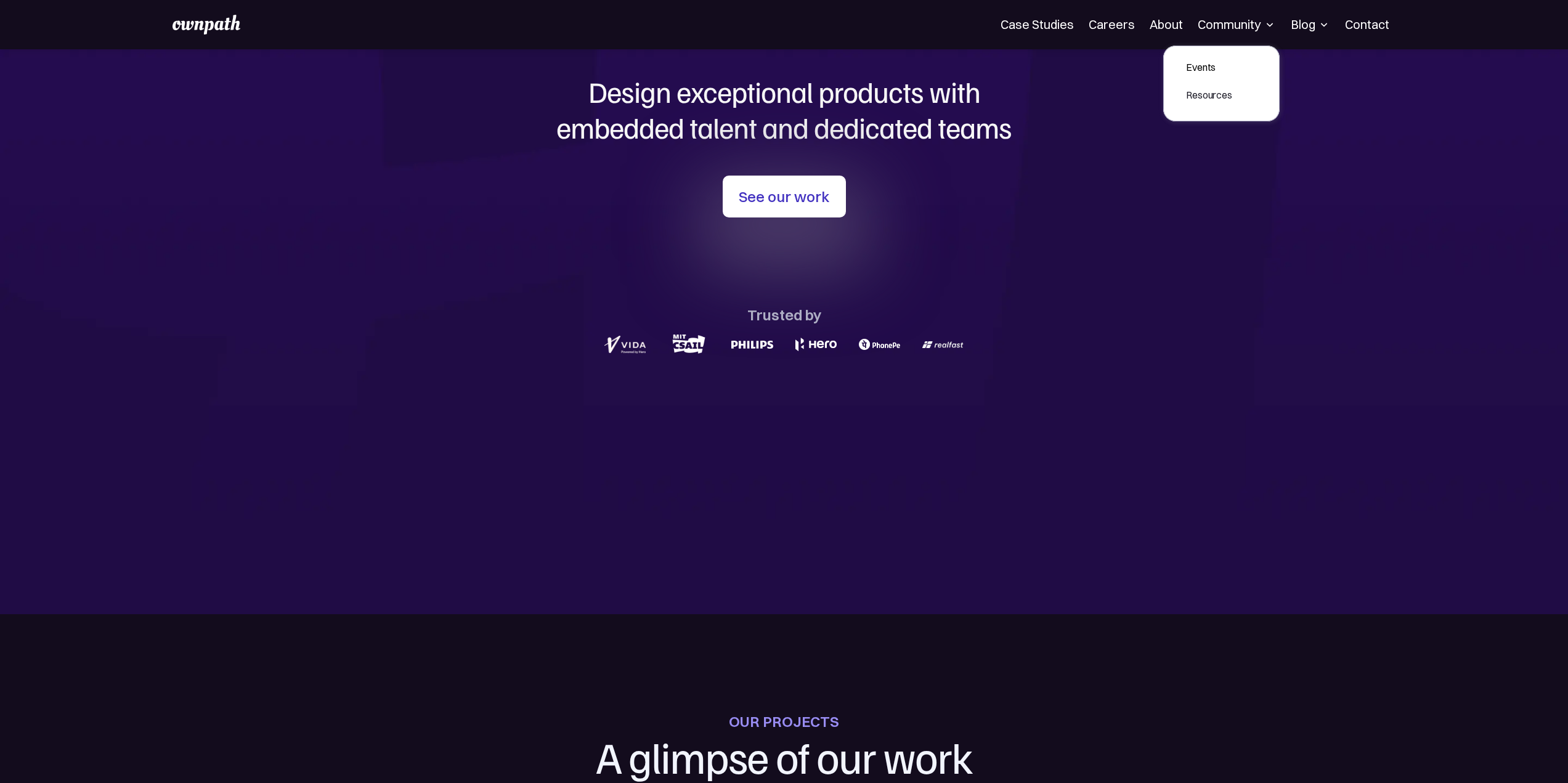
click at [1144, 355] on section "Design exceptional products with embedded talent and dedicated teams with us Se…" at bounding box center [784, 301] width 1568 height 627
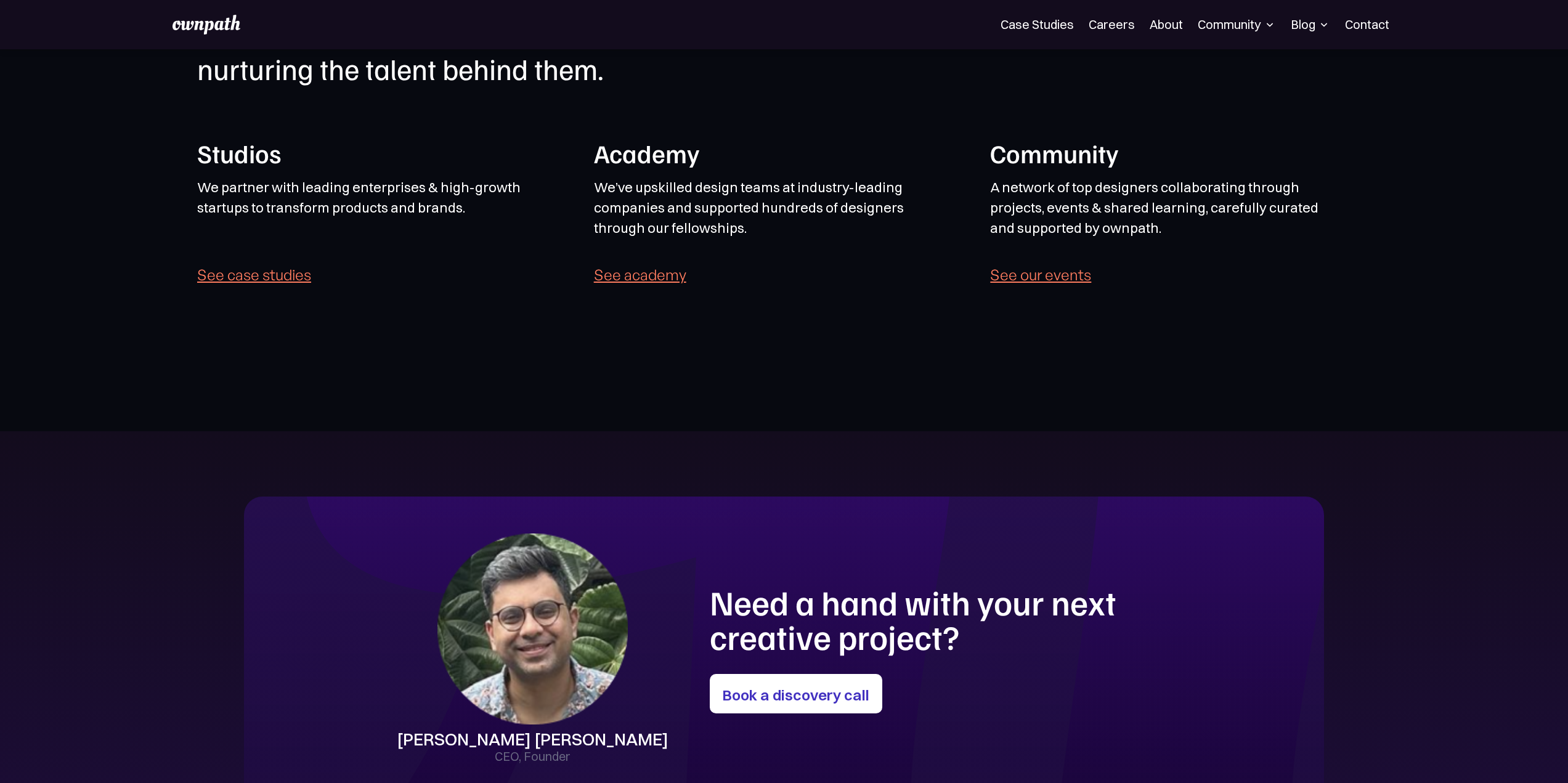
scroll to position [3326, 0]
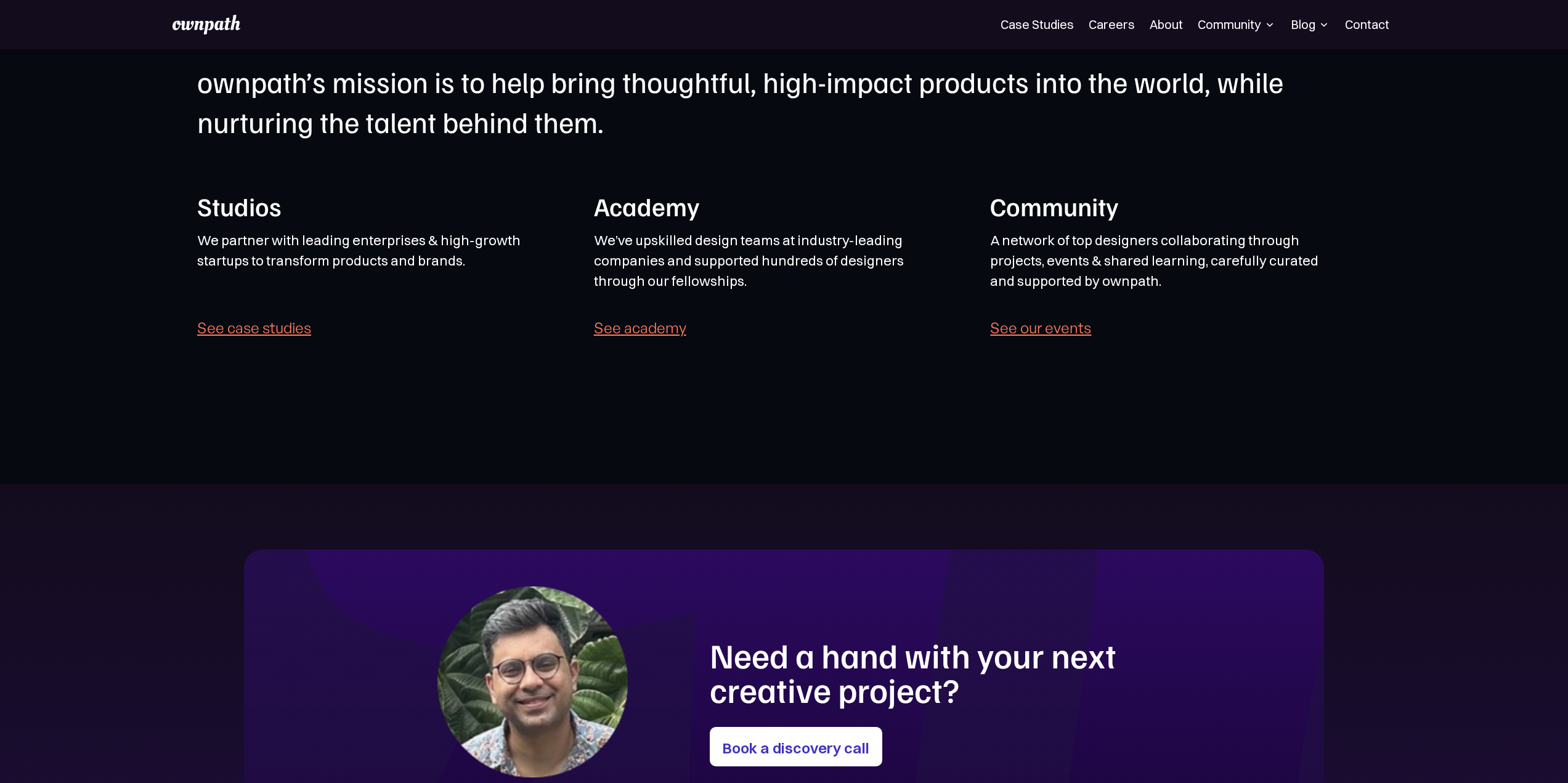
click at [283, 327] on link "See case studies" at bounding box center [254, 328] width 114 height 17
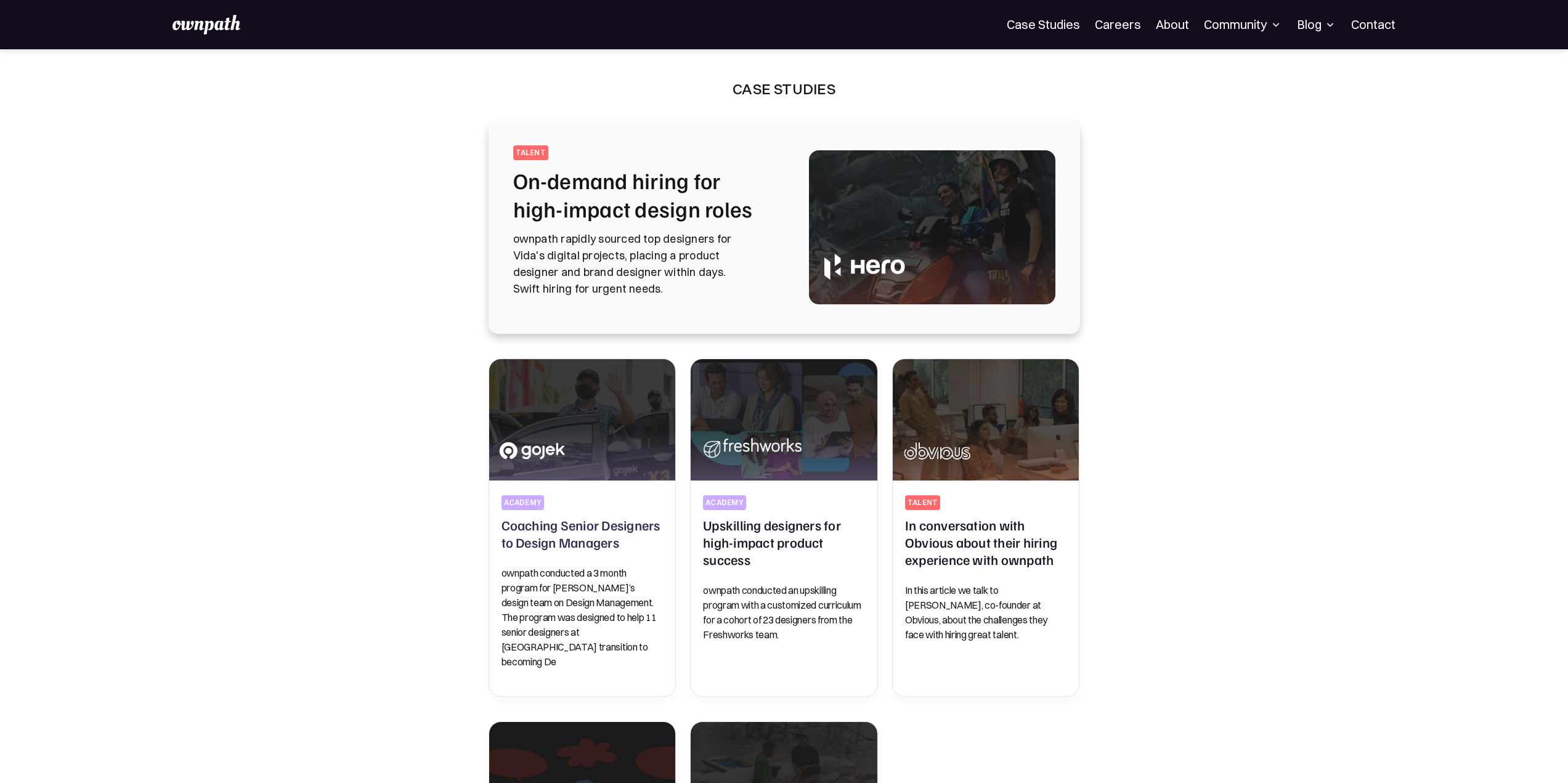
click at [820, 236] on img at bounding box center [932, 227] width 247 height 154
drag, startPoint x: 1107, startPoint y: 559, endPoint x: 1161, endPoint y: 221, distance: 342.3
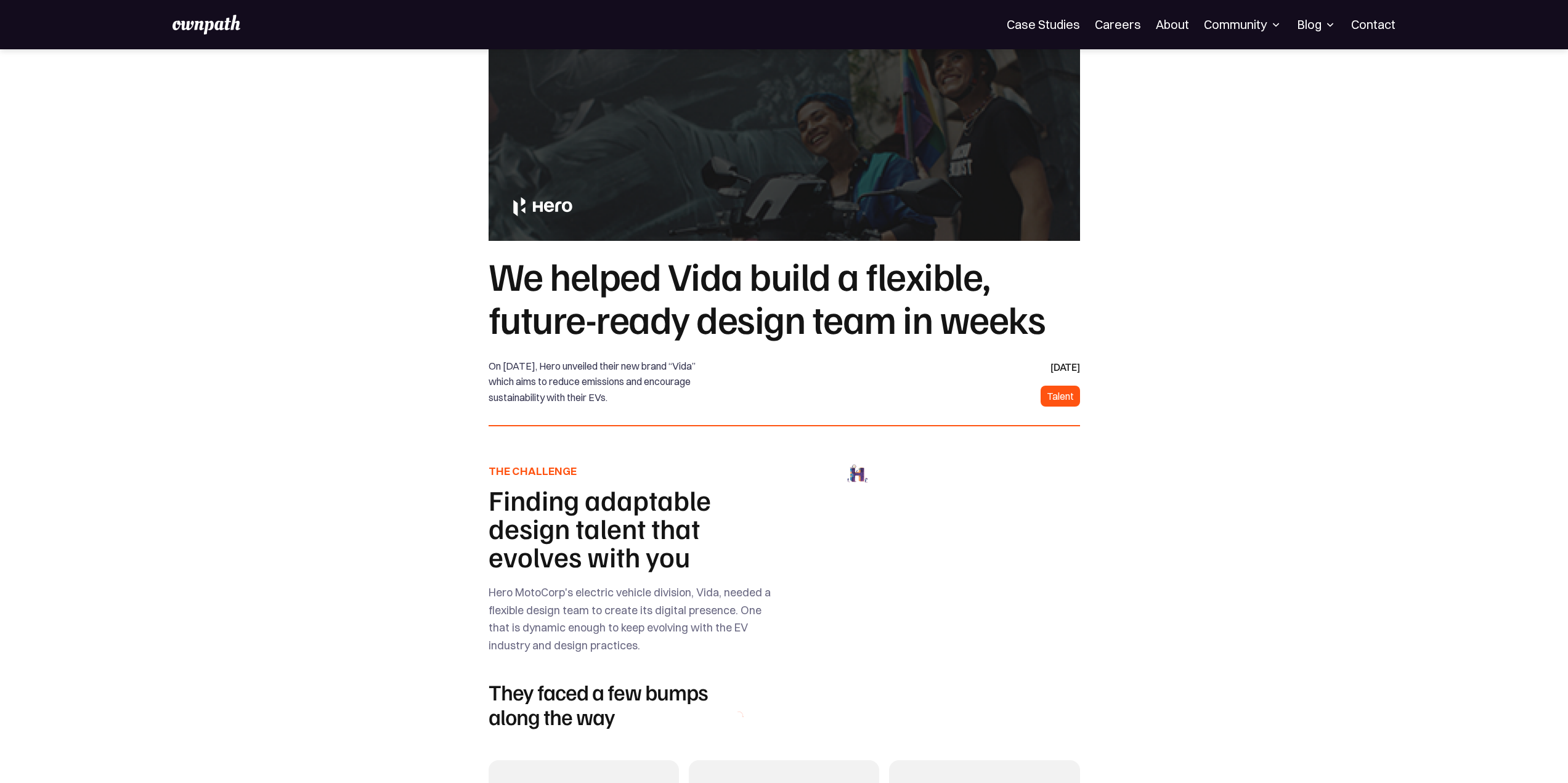
drag, startPoint x: 1165, startPoint y: 574, endPoint x: 1193, endPoint y: 274, distance: 301.3
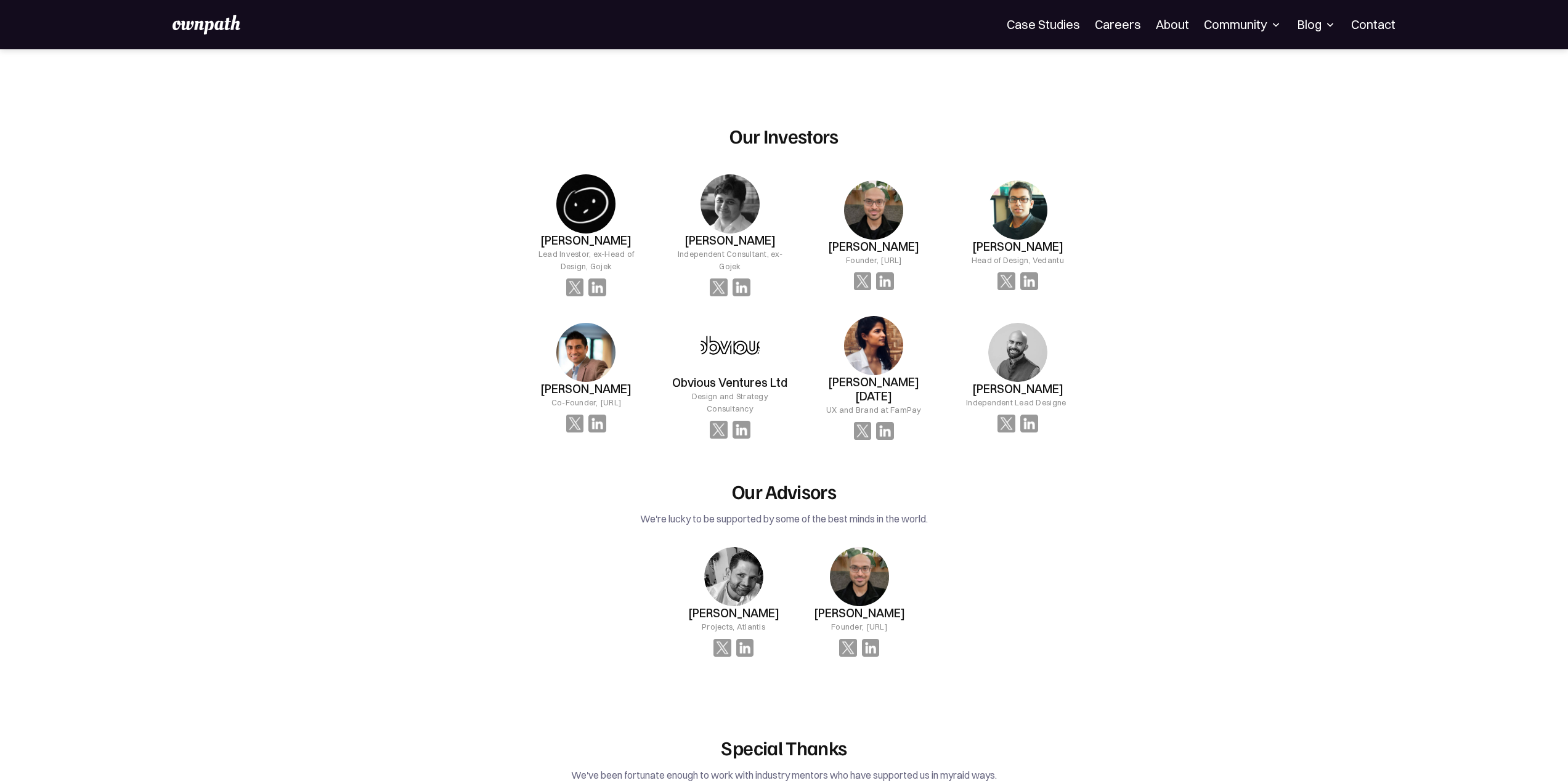
scroll to position [962, 0]
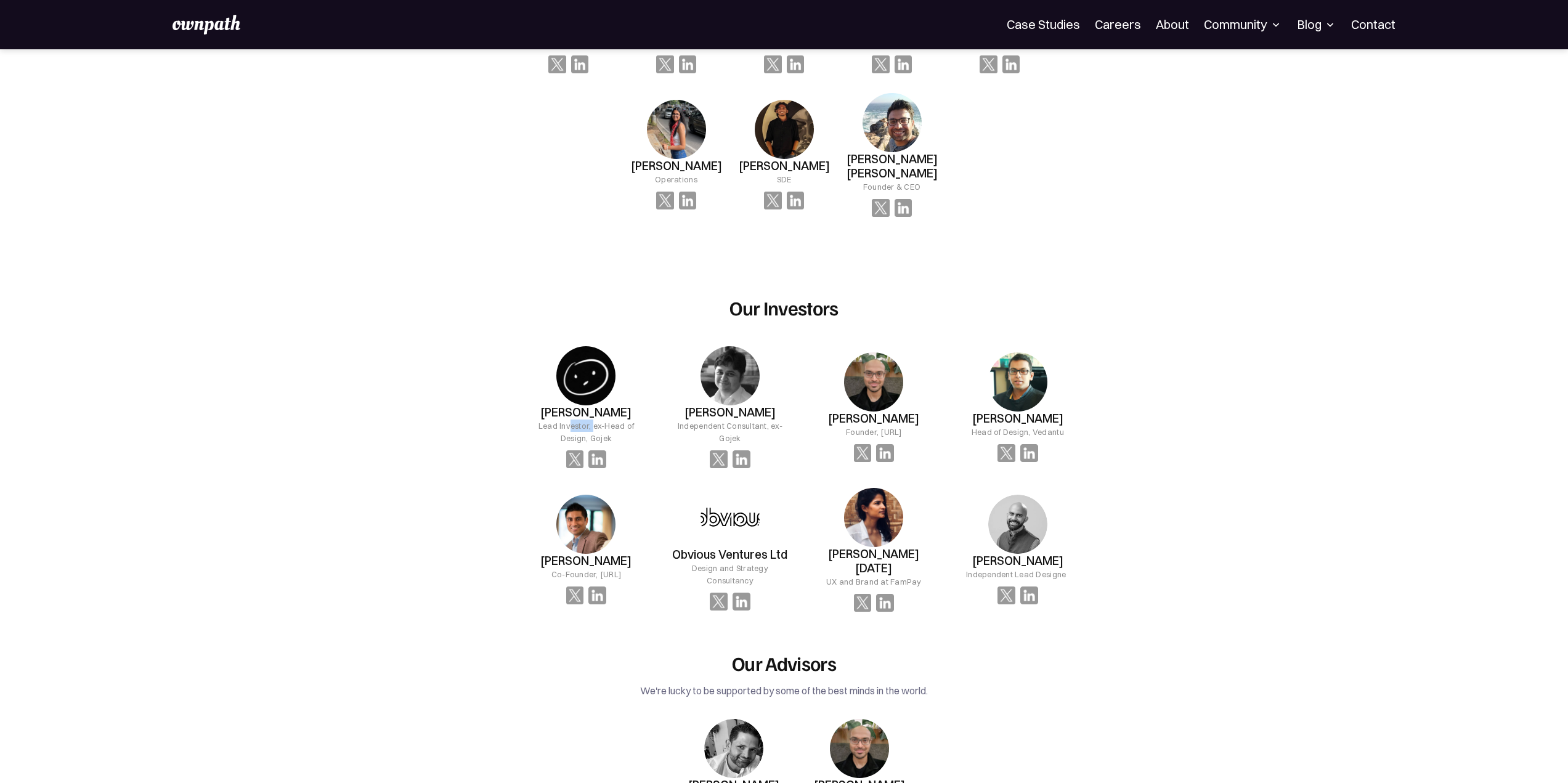
drag, startPoint x: 558, startPoint y: 416, endPoint x: 577, endPoint y: 416, distance: 19.0
click at [577, 419] on div "Lead Investor, ex-Head of Design, Gojek" at bounding box center [586, 432] width 124 height 24
drag, startPoint x: 587, startPoint y: 414, endPoint x: 610, endPoint y: 414, distance: 23.0
click at [609, 419] on div "Lead Investor, ex-Head of Design, Gojek" at bounding box center [586, 432] width 124 height 24
click at [618, 419] on div "Lead Investor, ex-Head of Design, Gojek" at bounding box center [586, 432] width 124 height 24
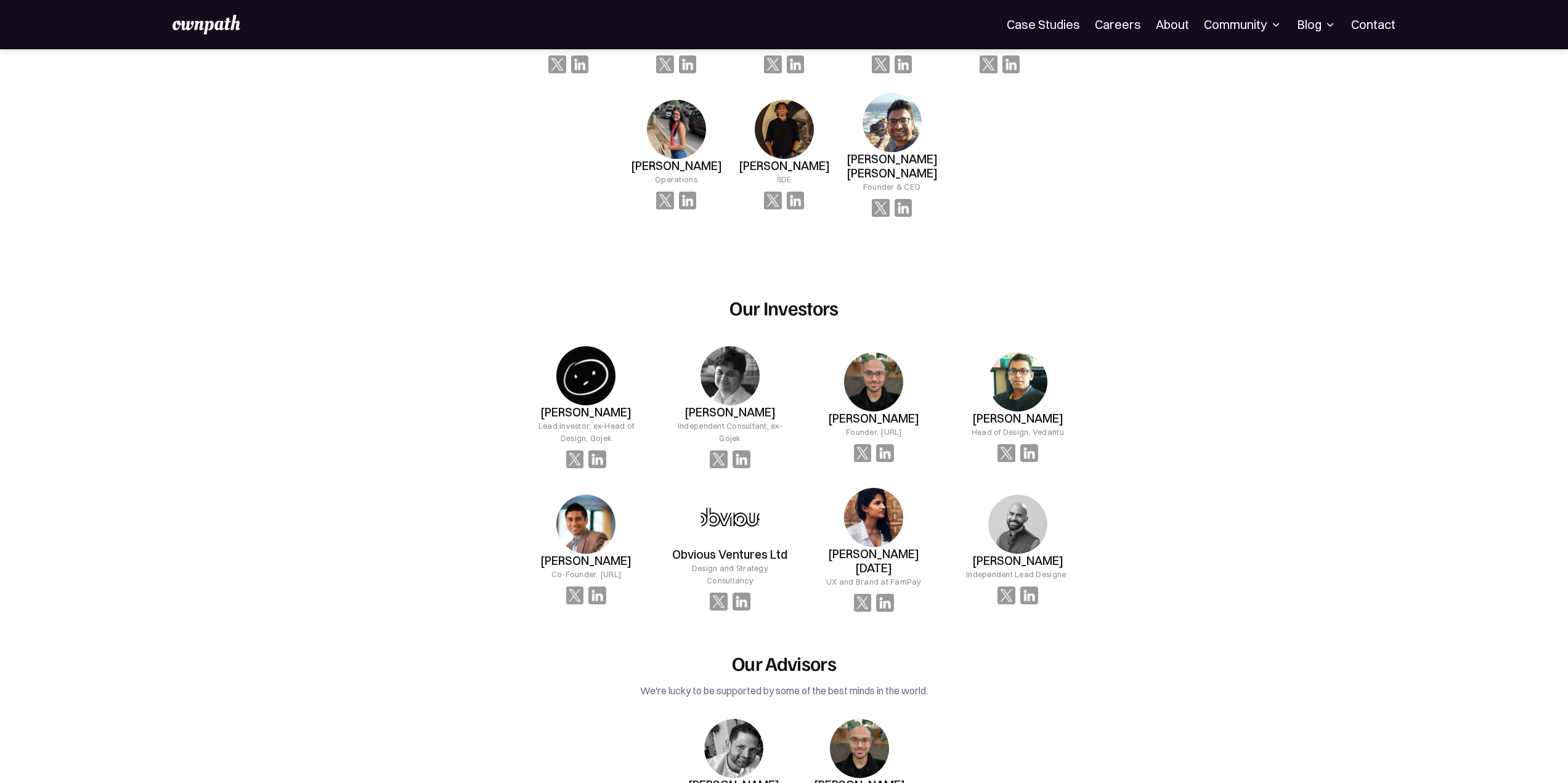
click at [731, 548] on h3 "Obvious Ventures Ltd" at bounding box center [729, 555] width 115 height 14
click at [707, 548] on h3 "Obvious Ventures Ltd" at bounding box center [729, 555] width 115 height 14
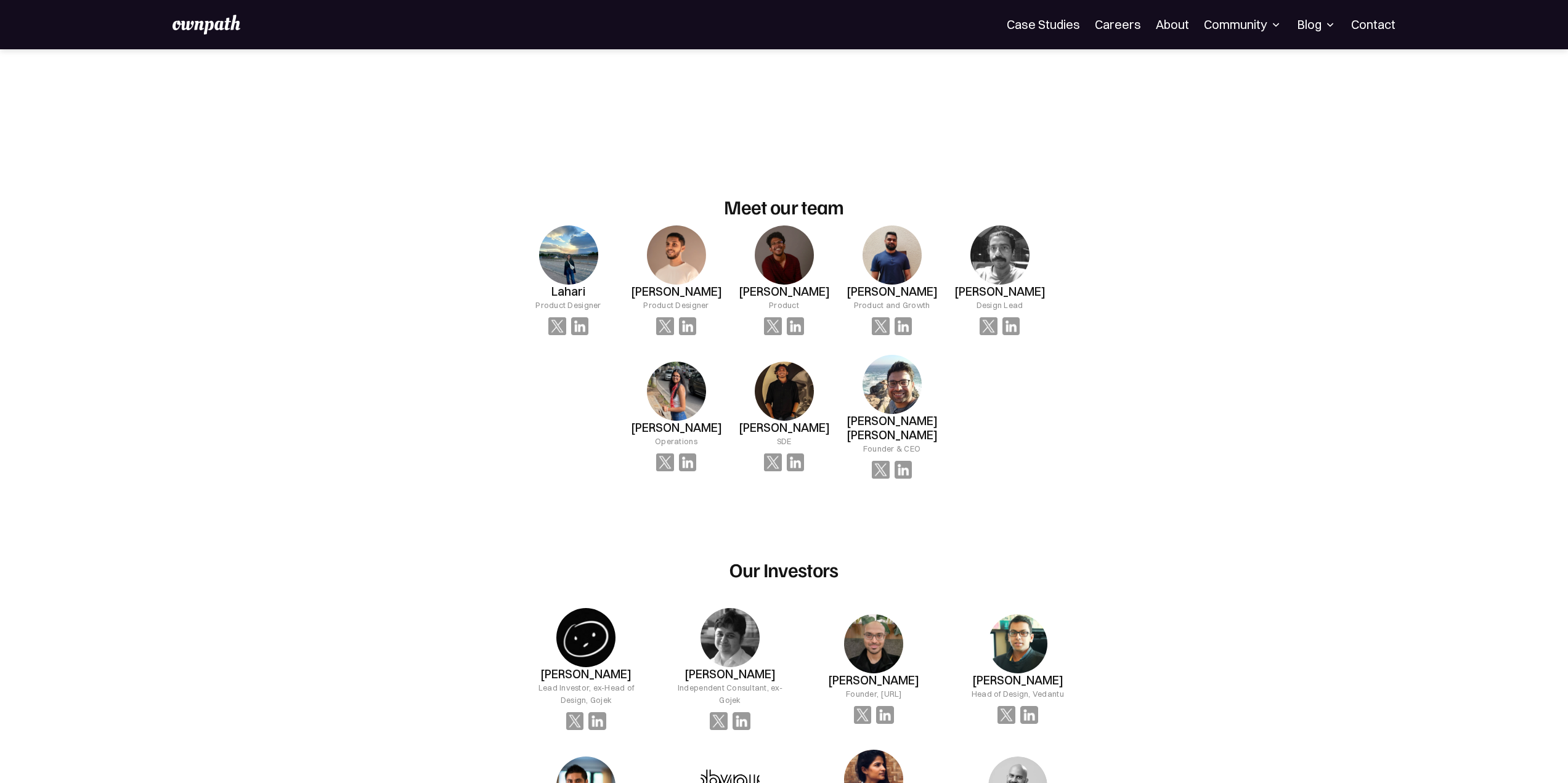
scroll to position [0, 0]
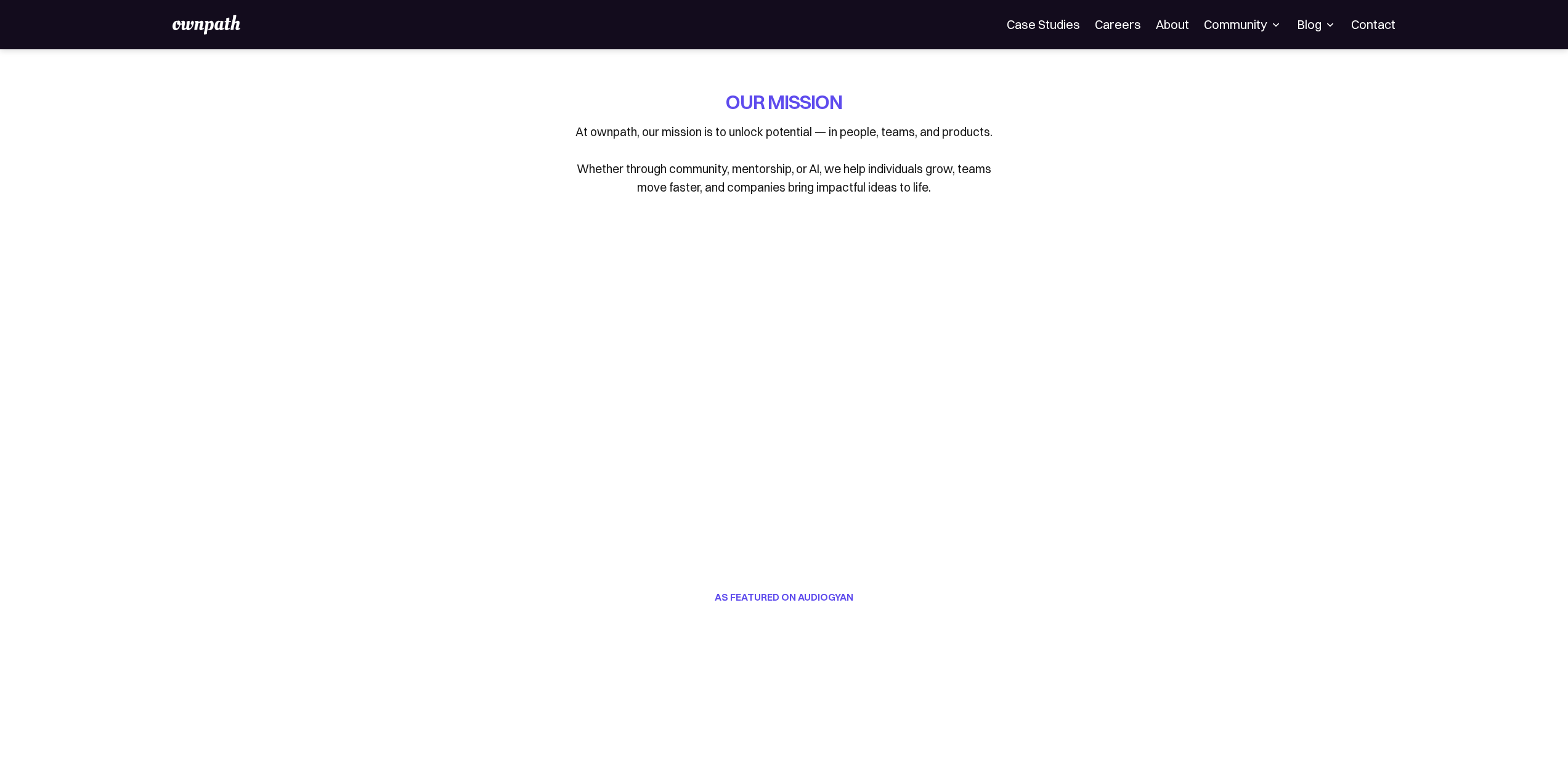
drag, startPoint x: 1305, startPoint y: 490, endPoint x: 1298, endPoint y: 101, distance: 389.1
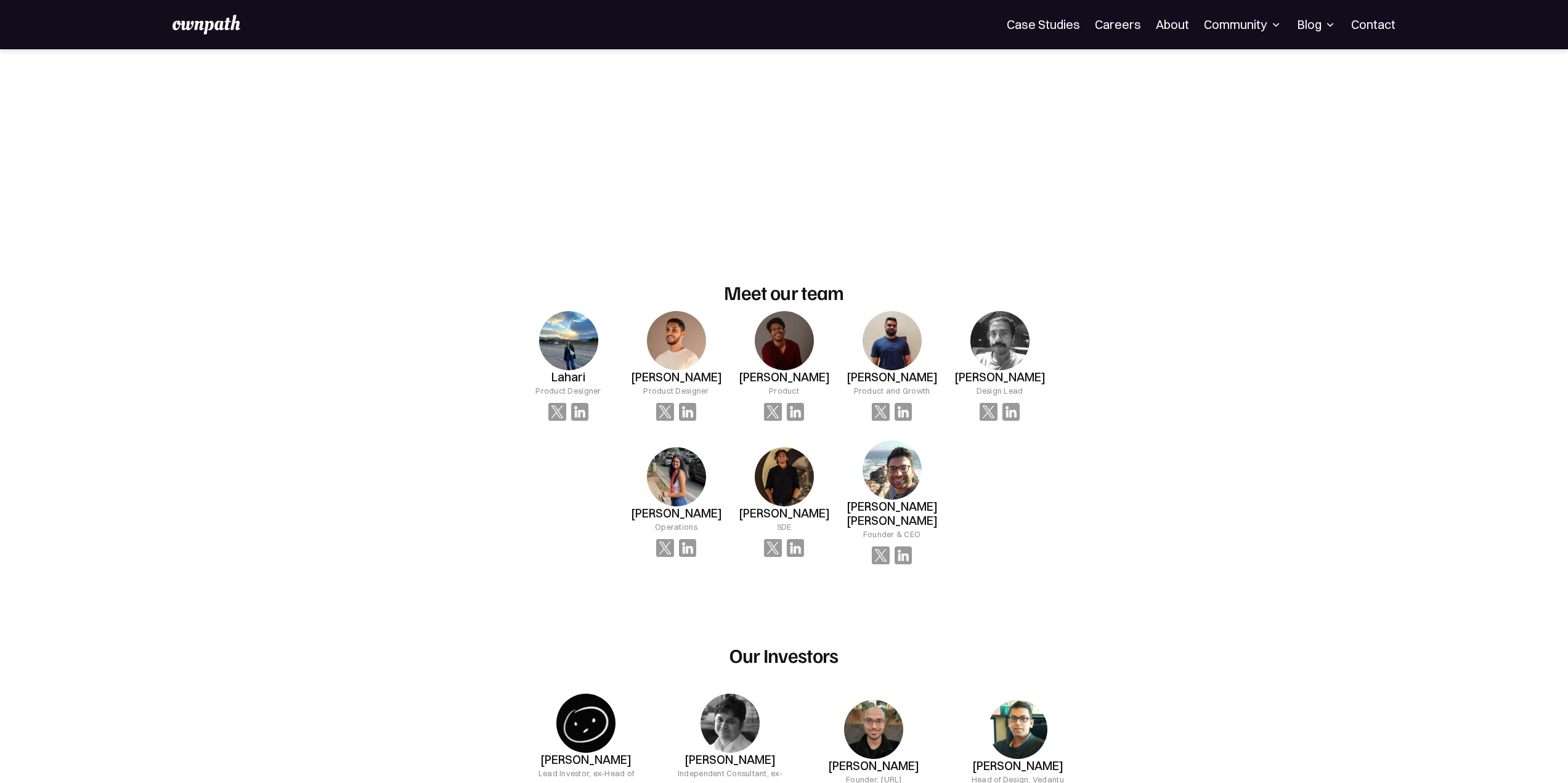
scroll to position [616, 0]
drag, startPoint x: 763, startPoint y: 544, endPoint x: 1250, endPoint y: 573, distance: 487.9
click at [1251, 576] on div "OUR MISSION At ownpath, our mission is to unlock potential — in people, teams, …" at bounding box center [784, 463] width 1568 height 2059
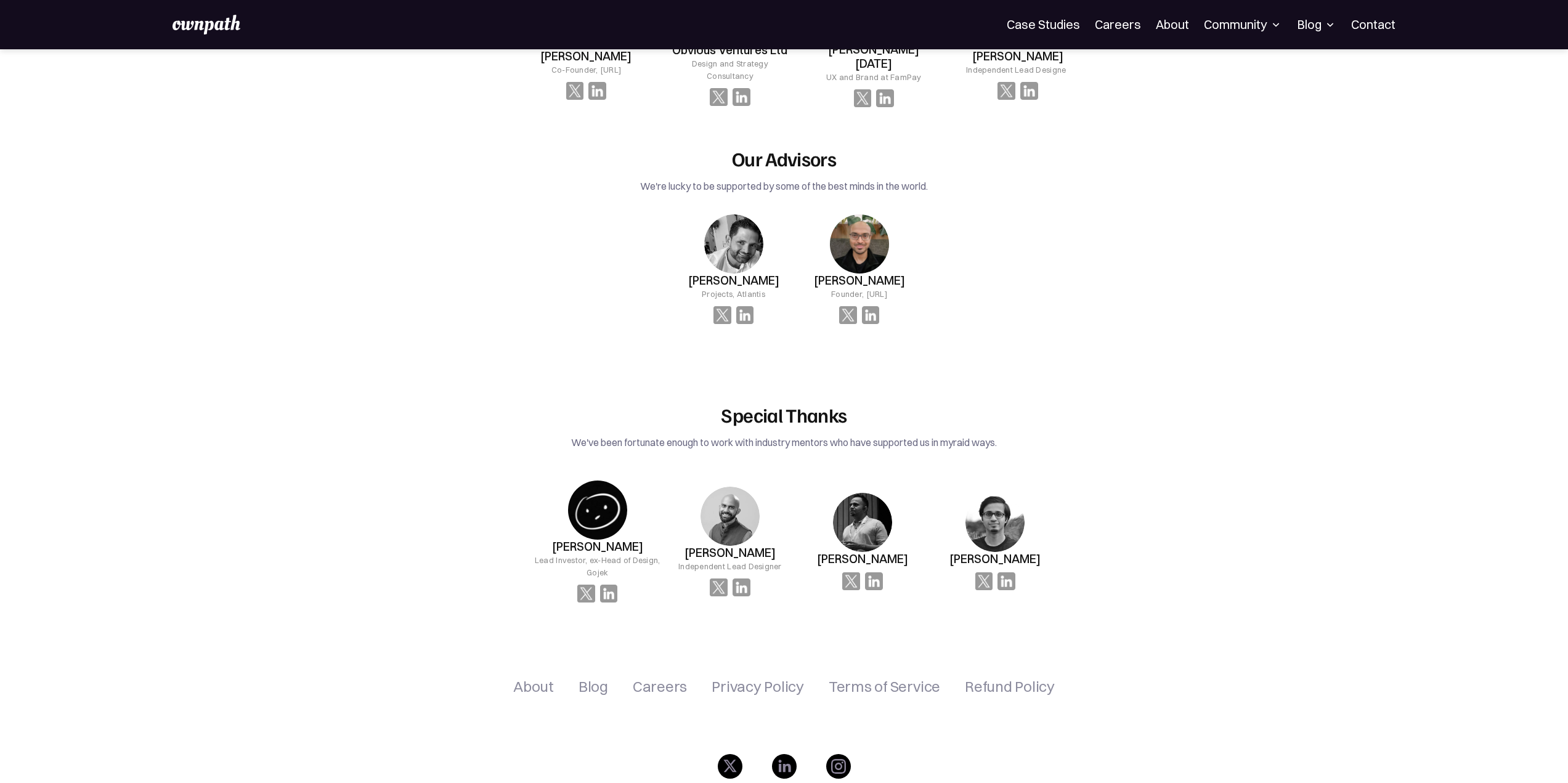
scroll to position [0, 0]
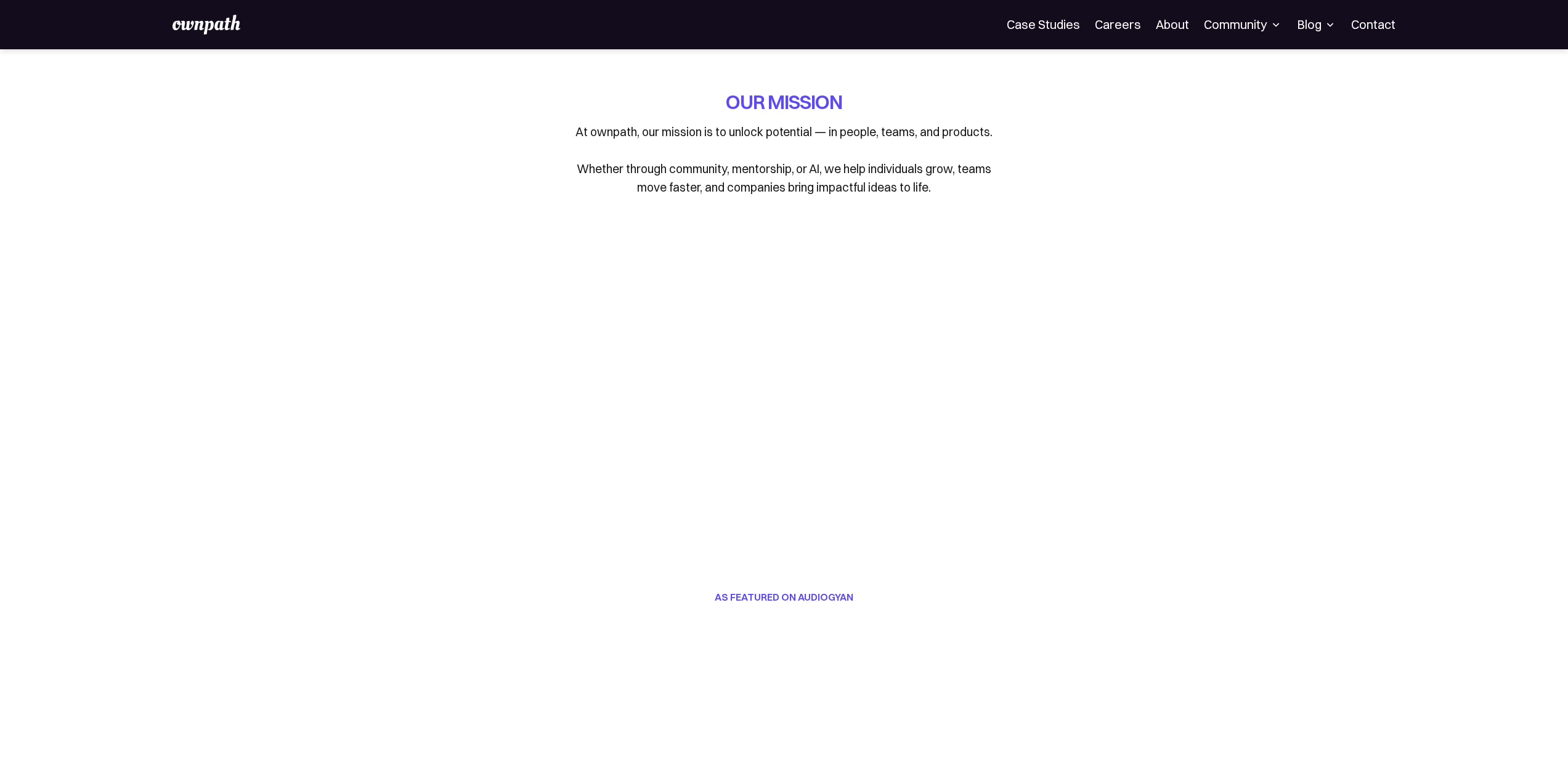
drag, startPoint x: 1382, startPoint y: 599, endPoint x: 1338, endPoint y: 288, distance: 314.1
drag, startPoint x: 1310, startPoint y: 328, endPoint x: 1366, endPoint y: 227, distance: 115.5
drag, startPoint x: 347, startPoint y: 378, endPoint x: 240, endPoint y: 327, distance: 118.5
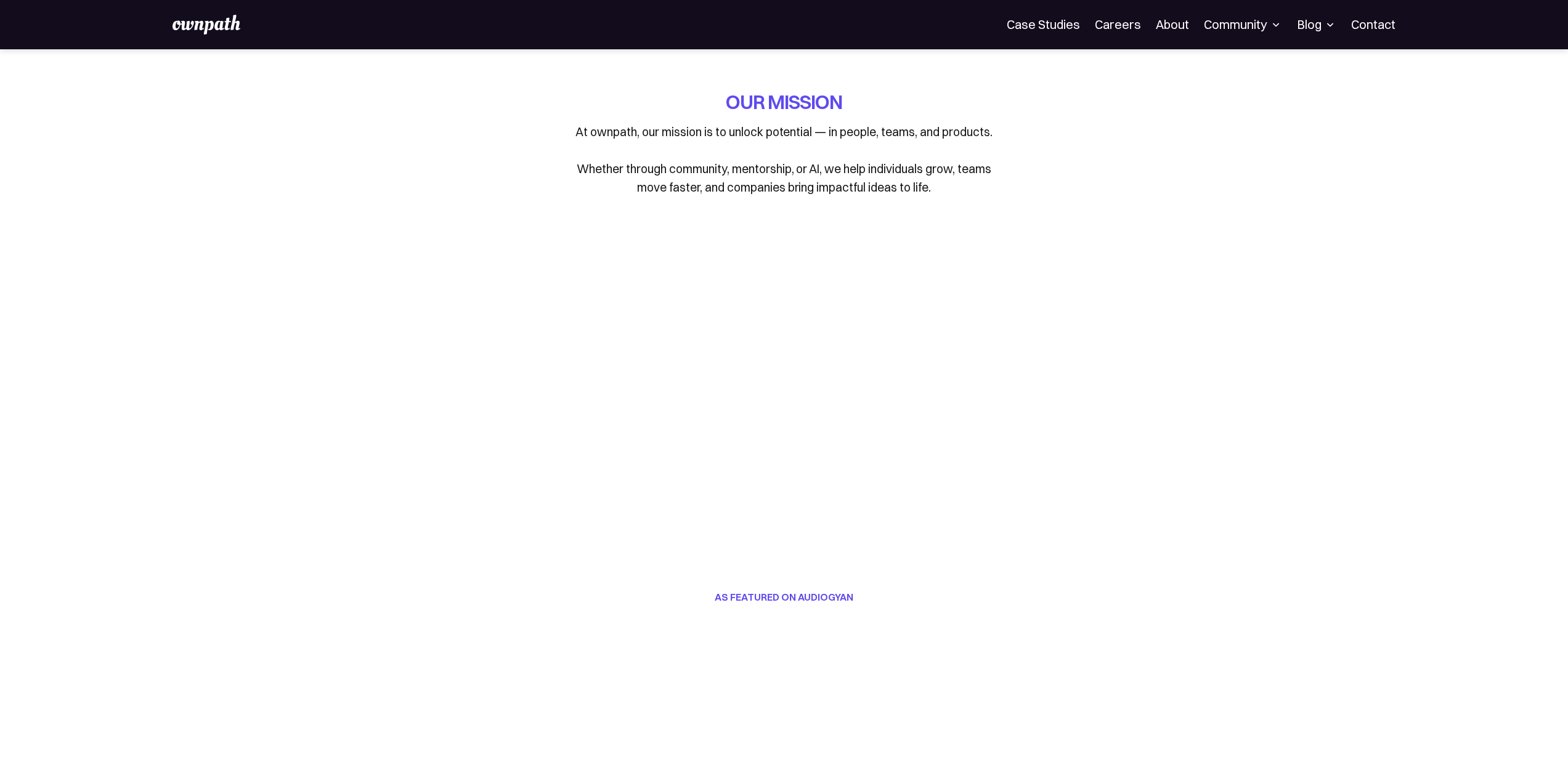
drag, startPoint x: 1463, startPoint y: 393, endPoint x: 1213, endPoint y: 308, distance: 264.1
drag, startPoint x: 207, startPoint y: 377, endPoint x: 109, endPoint y: 303, distance: 122.8
drag, startPoint x: 1447, startPoint y: 349, endPoint x: 1442, endPoint y: 273, distance: 76.2
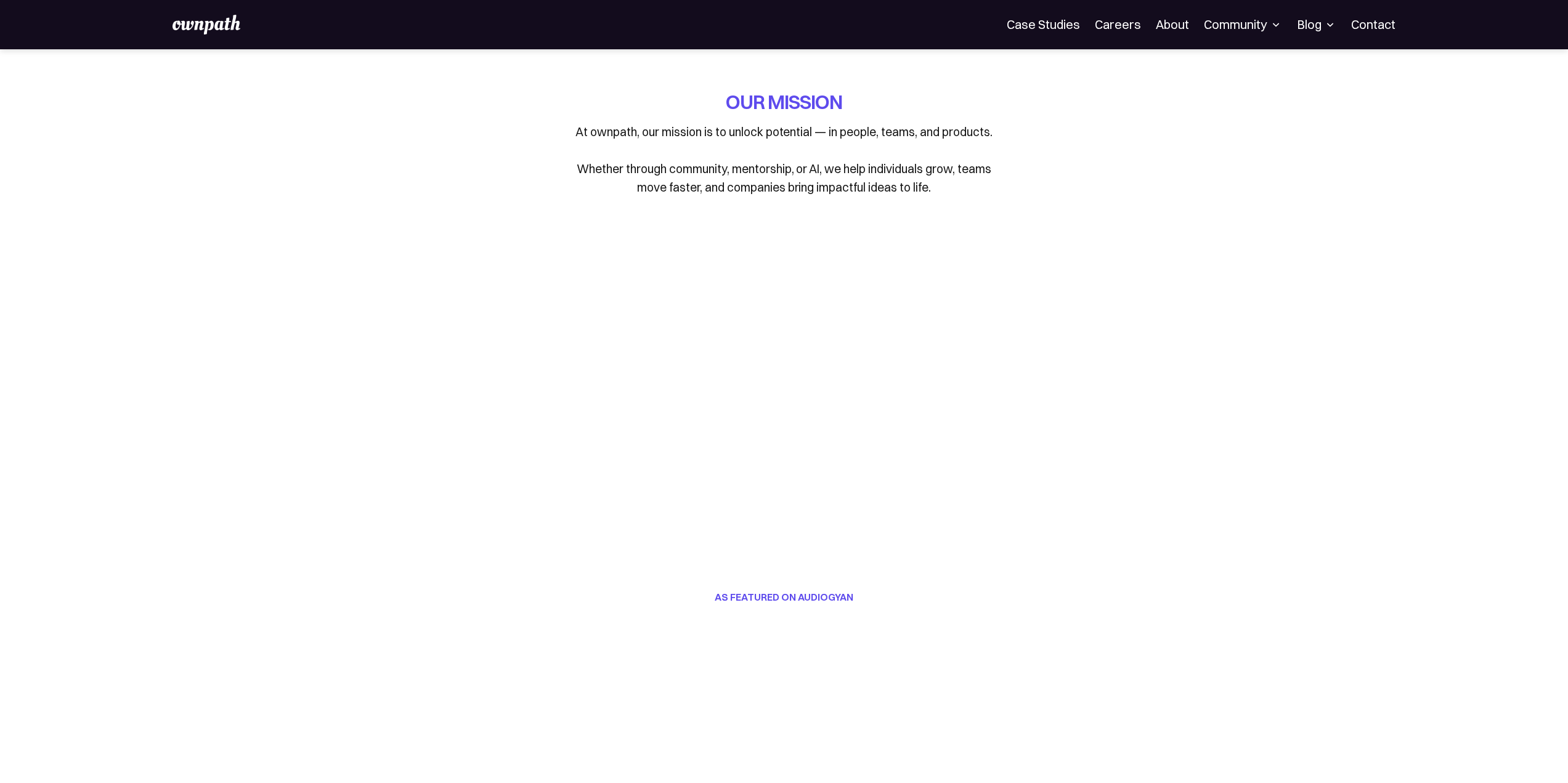
drag, startPoint x: 256, startPoint y: 425, endPoint x: 243, endPoint y: 342, distance: 84.0
drag, startPoint x: 1308, startPoint y: 397, endPoint x: 1338, endPoint y: 275, distance: 125.6
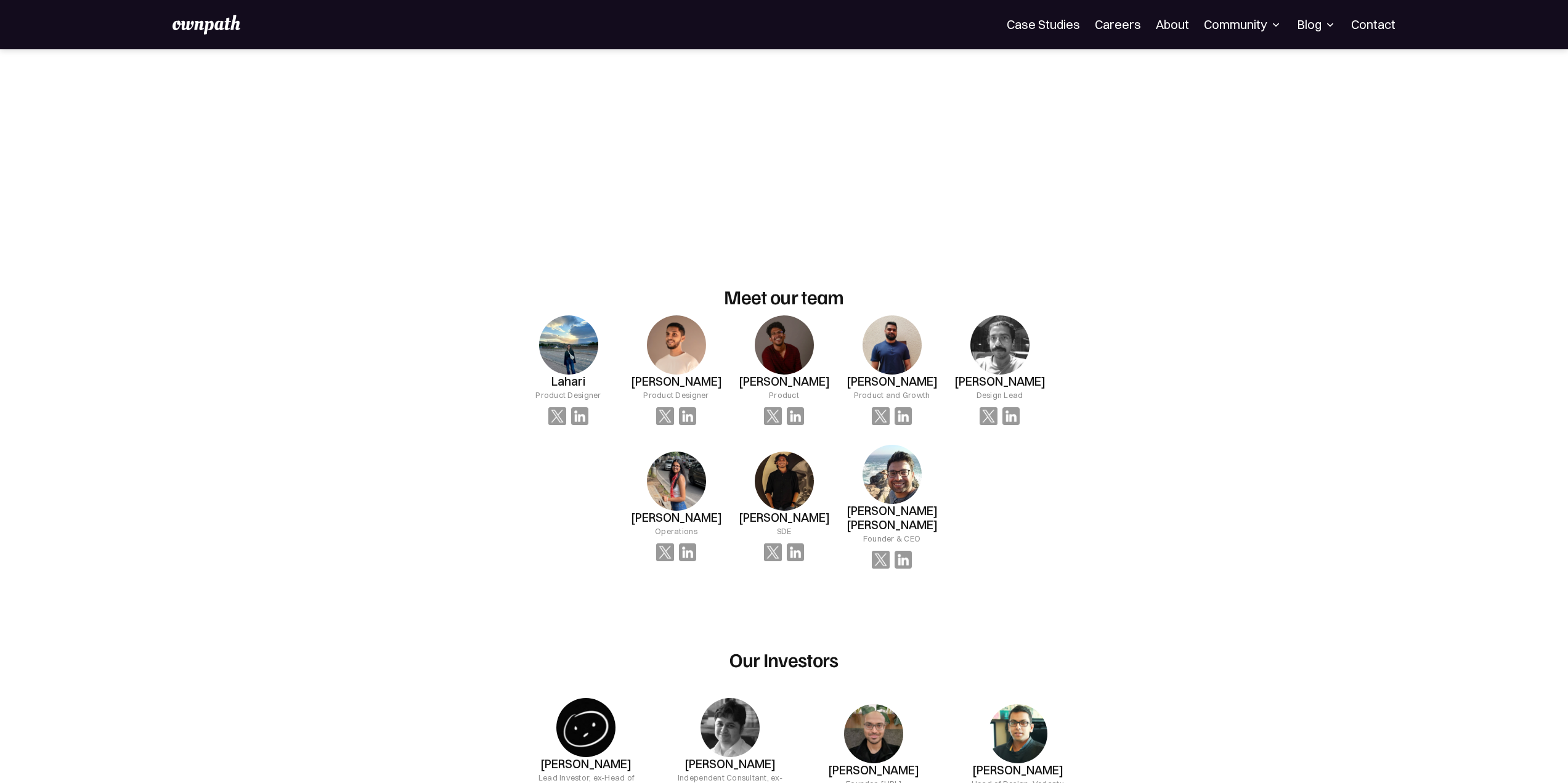
scroll to position [616, 0]
